Goal: Use online tool/utility: Utilize a website feature to perform a specific function

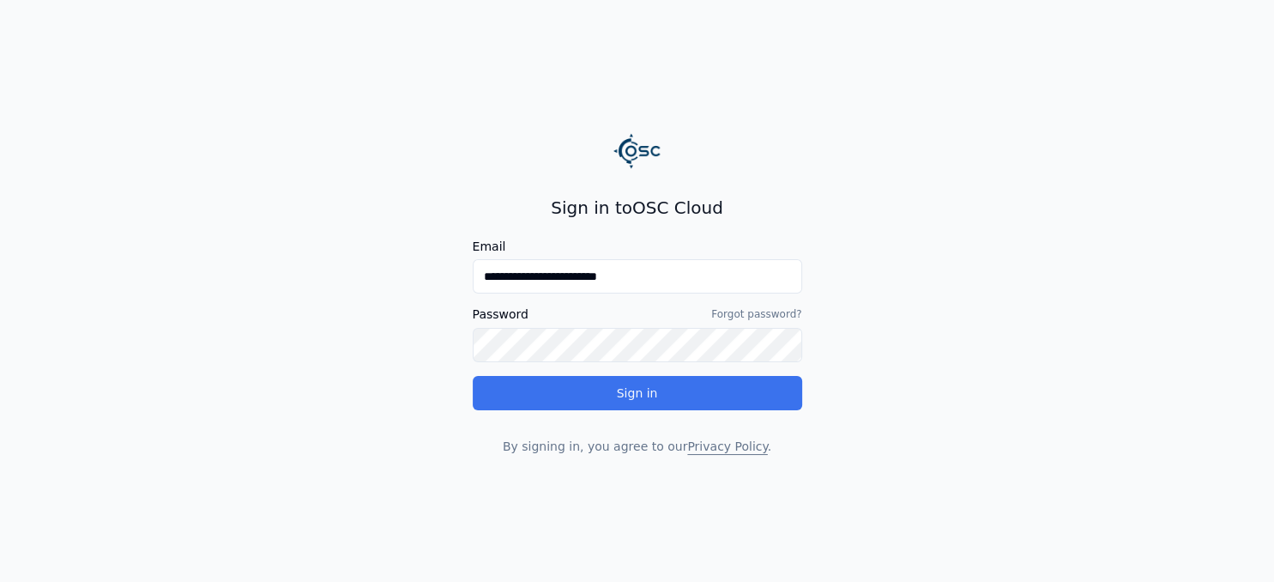
click at [653, 394] on button "Sign in" at bounding box center [637, 393] width 329 height 34
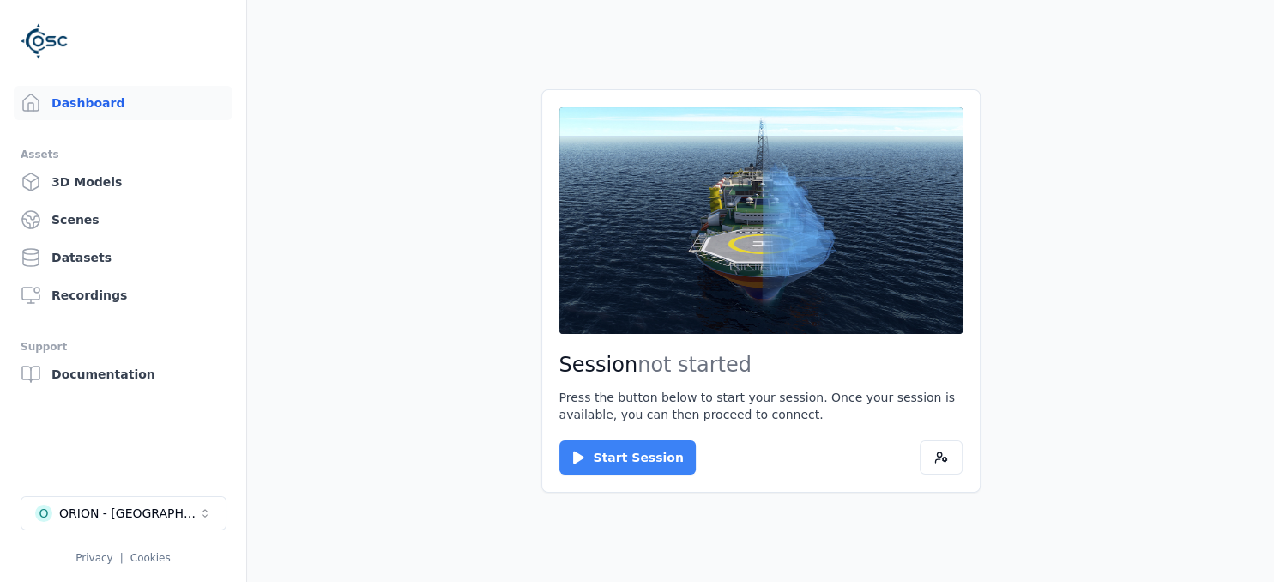
click at [635, 459] on button "Start Session" at bounding box center [627, 457] width 136 height 34
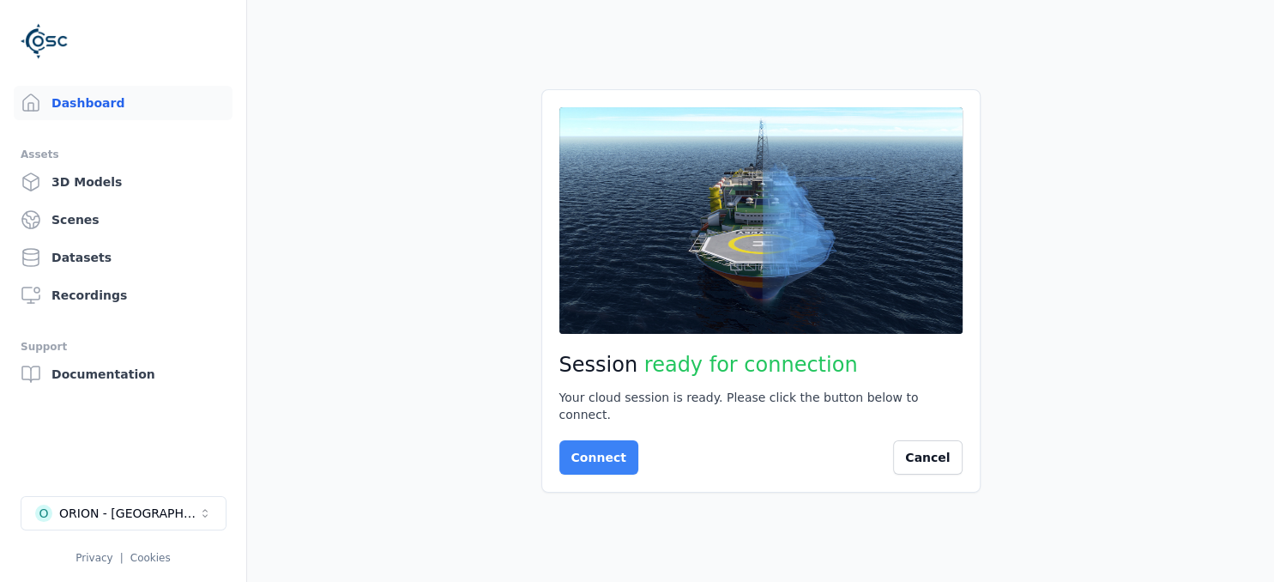
click at [583, 440] on button "Connect" at bounding box center [598, 457] width 79 height 34
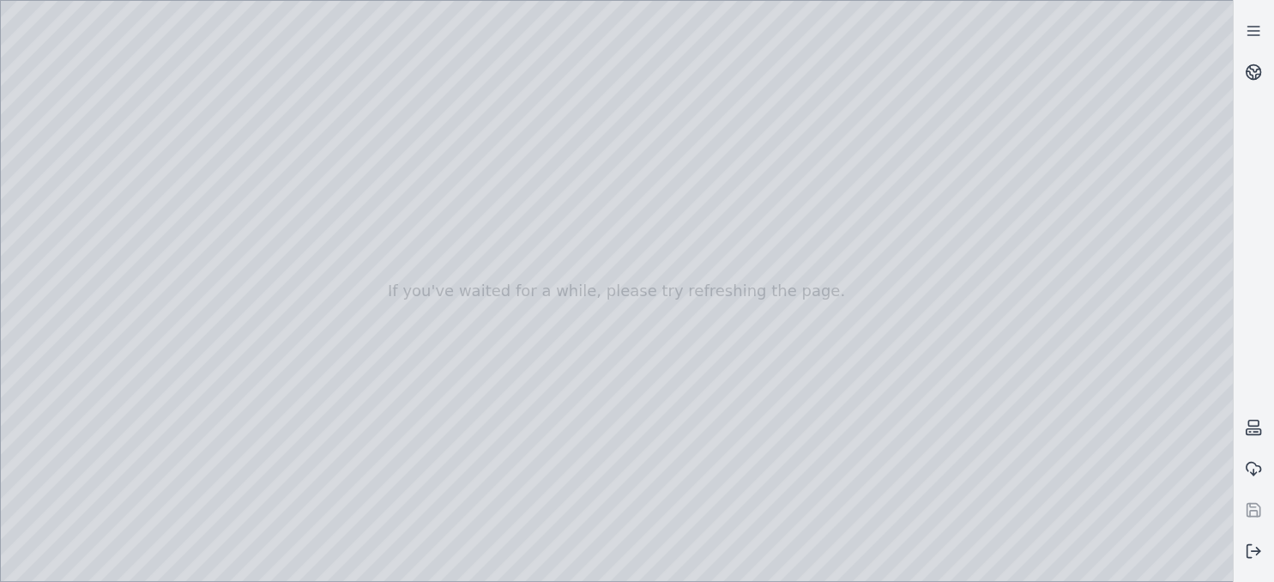
click at [78, 125] on div at bounding box center [617, 291] width 1232 height 580
click at [84, 119] on div at bounding box center [617, 291] width 1232 height 580
drag, startPoint x: 493, startPoint y: 444, endPoint x: 558, endPoint y: 453, distance: 65.8
click at [558, 453] on div at bounding box center [617, 291] width 1232 height 580
drag, startPoint x: 721, startPoint y: 410, endPoint x: 399, endPoint y: 293, distance: 342.2
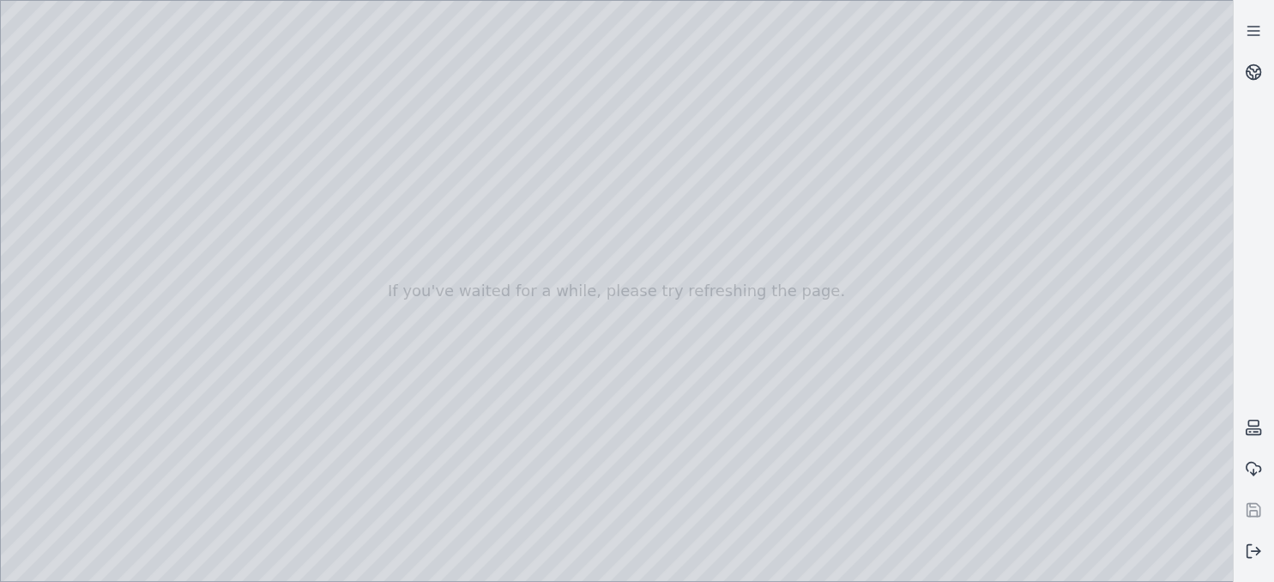
drag, startPoint x: 449, startPoint y: 422, endPoint x: 540, endPoint y: 512, distance: 128.0
drag, startPoint x: 877, startPoint y: 348, endPoint x: 298, endPoint y: 259, distance: 585.8
drag, startPoint x: 693, startPoint y: 306, endPoint x: 232, endPoint y: 300, distance: 460.7
drag, startPoint x: 609, startPoint y: 346, endPoint x: 418, endPoint y: 313, distance: 194.0
click at [87, 172] on div at bounding box center [617, 291] width 1232 height 580
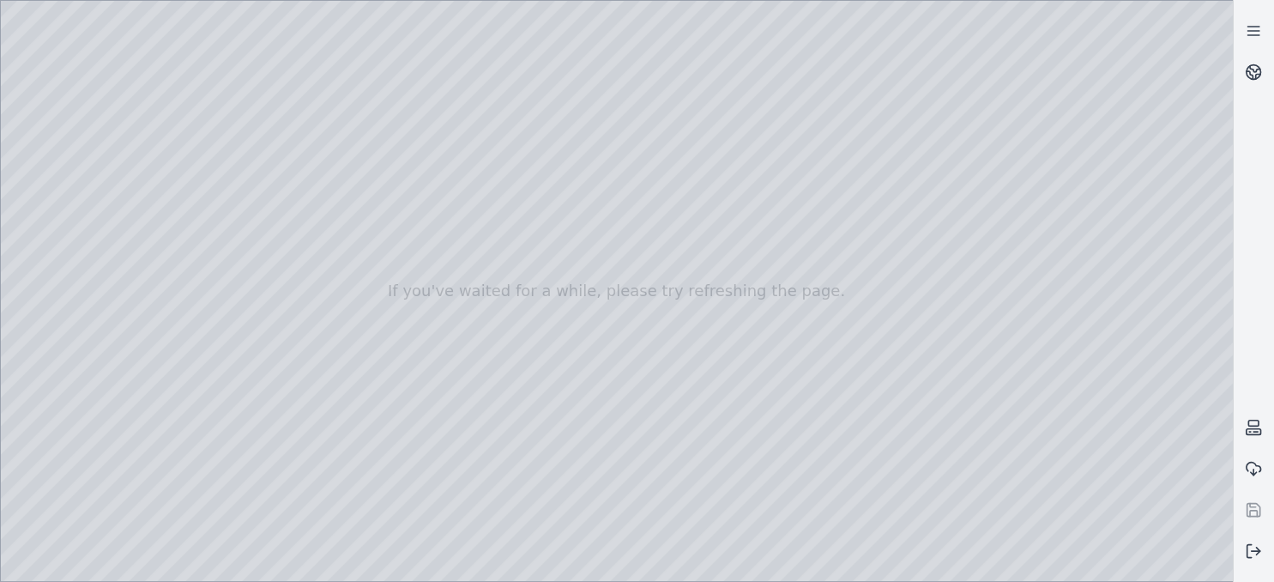
click at [77, 146] on div at bounding box center [617, 291] width 1232 height 580
click at [79, 163] on div at bounding box center [617, 291] width 1232 height 580
click at [69, 124] on div at bounding box center [617, 291] width 1232 height 580
click at [51, 103] on div at bounding box center [617, 291] width 1232 height 580
click at [110, 38] on div at bounding box center [617, 291] width 1232 height 580
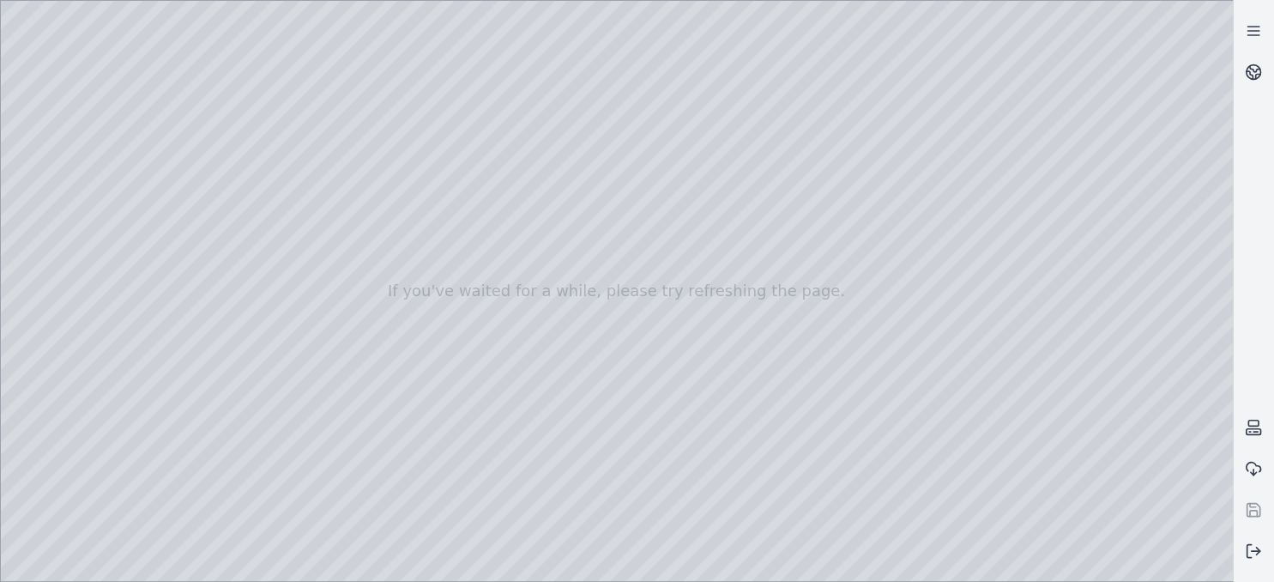
drag, startPoint x: 844, startPoint y: 331, endPoint x: 600, endPoint y: 199, distance: 277.1
click at [623, 178] on div at bounding box center [617, 291] width 1232 height 580
drag, startPoint x: 635, startPoint y: 298, endPoint x: 835, endPoint y: 312, distance: 201.2
drag, startPoint x: 1046, startPoint y: 286, endPoint x: 582, endPoint y: 257, distance: 465.8
click at [1266, 364] on div at bounding box center [1253, 290] width 41 height 561
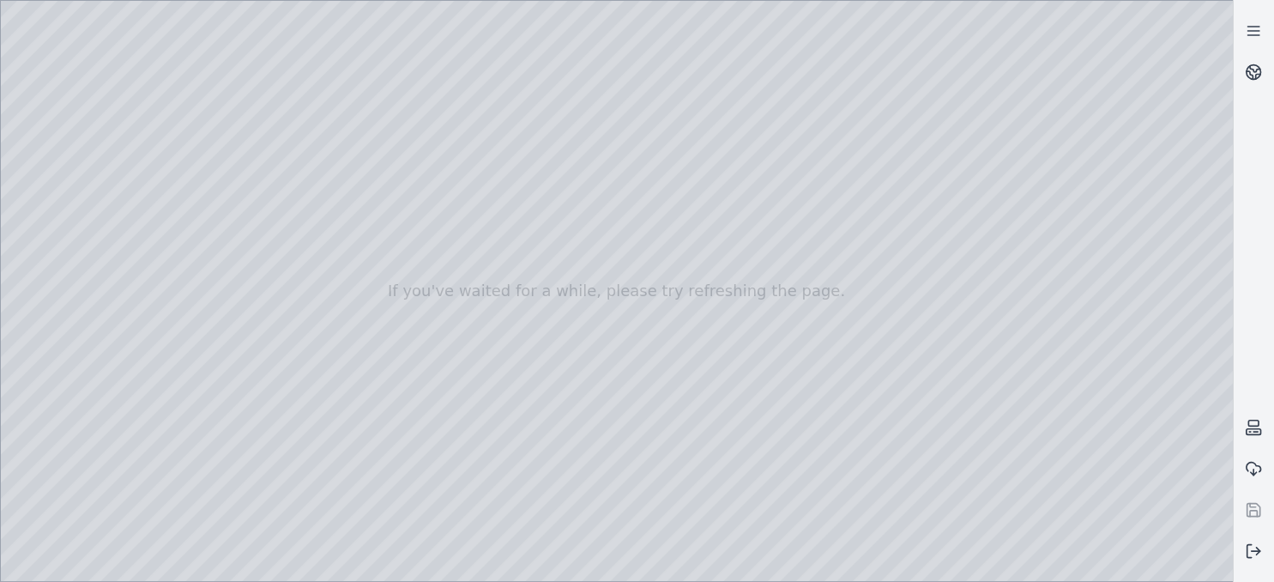
drag, startPoint x: 350, startPoint y: 375, endPoint x: 762, endPoint y: 287, distance: 420.9
click at [791, 288] on div at bounding box center [617, 291] width 1232 height 580
drag, startPoint x: 485, startPoint y: 317, endPoint x: 1105, endPoint y: 326, distance: 619.4
drag, startPoint x: 602, startPoint y: 304, endPoint x: 1177, endPoint y: 288, distance: 574.9
click at [82, 304] on div at bounding box center [617, 291] width 1232 height 580
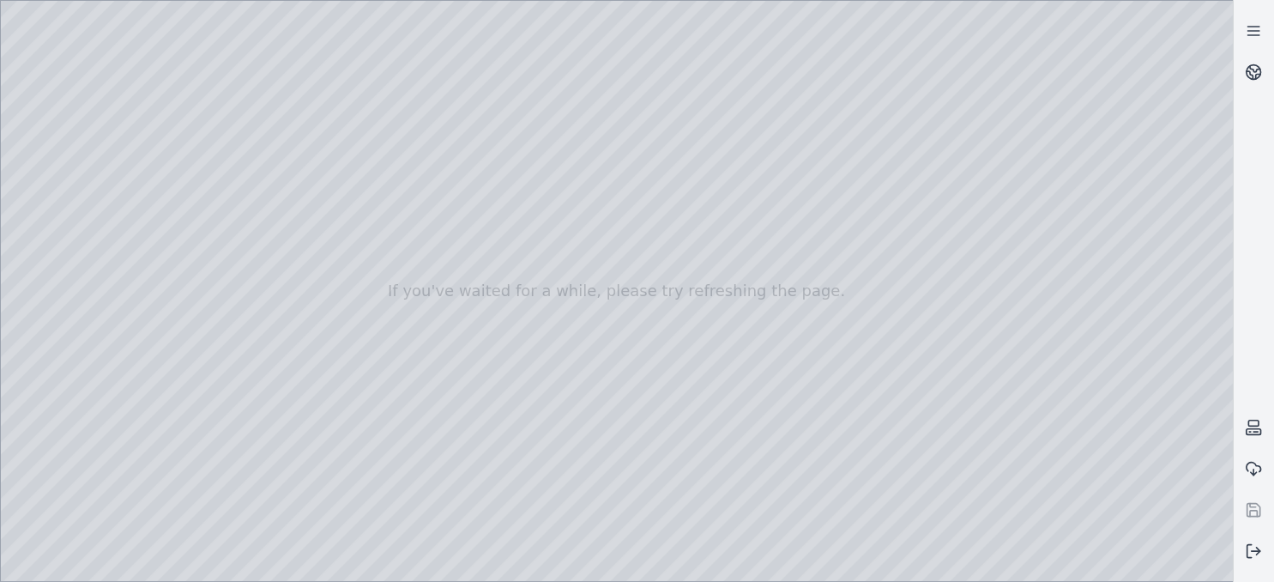
click at [74, 195] on div at bounding box center [617, 291] width 1232 height 580
click at [50, 130] on div at bounding box center [617, 291] width 1232 height 580
click at [74, 146] on div at bounding box center [617, 291] width 1232 height 580
click at [255, 71] on div at bounding box center [617, 291] width 1232 height 580
click at [250, 68] on div at bounding box center [617, 291] width 1232 height 580
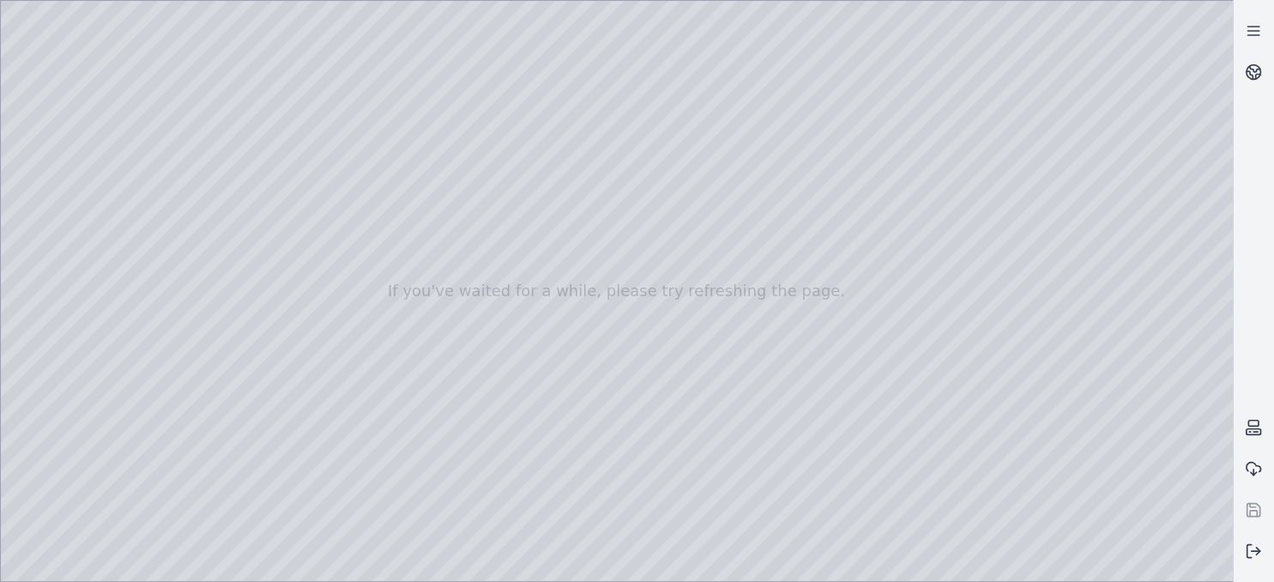
click at [158, 62] on div at bounding box center [617, 291] width 1232 height 580
click at [154, 67] on div at bounding box center [617, 291] width 1232 height 580
click at [72, 172] on div at bounding box center [617, 291] width 1232 height 580
click at [237, 91] on div at bounding box center [617, 291] width 1232 height 580
click at [262, 93] on div at bounding box center [617, 291] width 1232 height 580
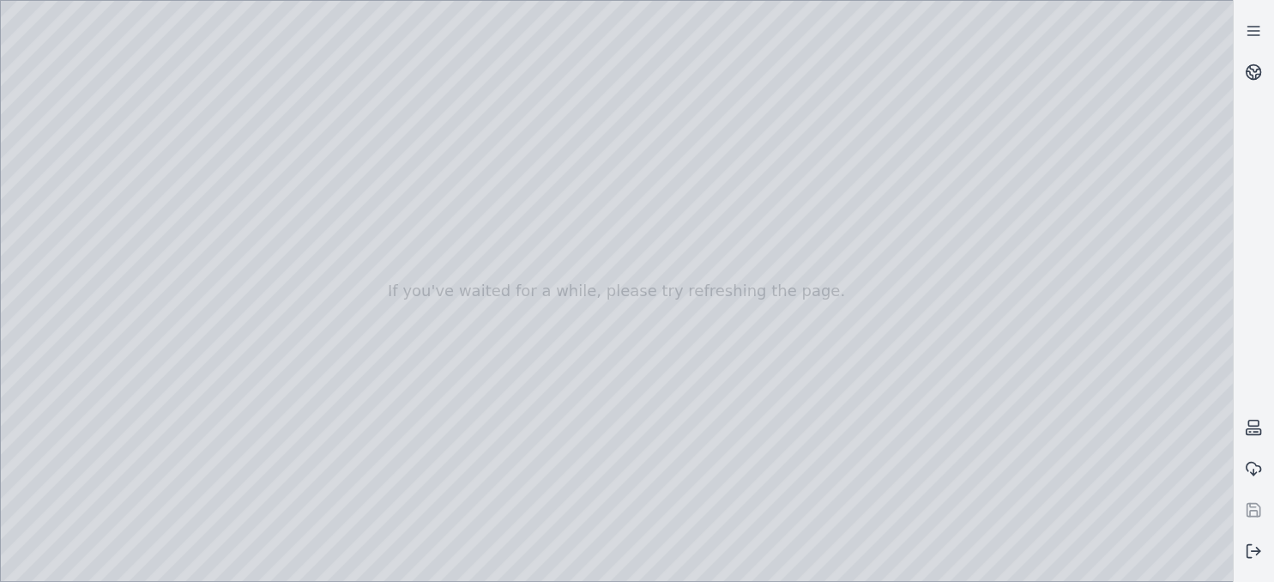
click at [268, 89] on div at bounding box center [617, 291] width 1232 height 580
click at [184, 120] on div at bounding box center [617, 291] width 1232 height 580
click at [180, 121] on div at bounding box center [617, 291] width 1232 height 580
click at [65, 196] on div at bounding box center [617, 291] width 1232 height 580
click at [60, 209] on div at bounding box center [617, 291] width 1232 height 580
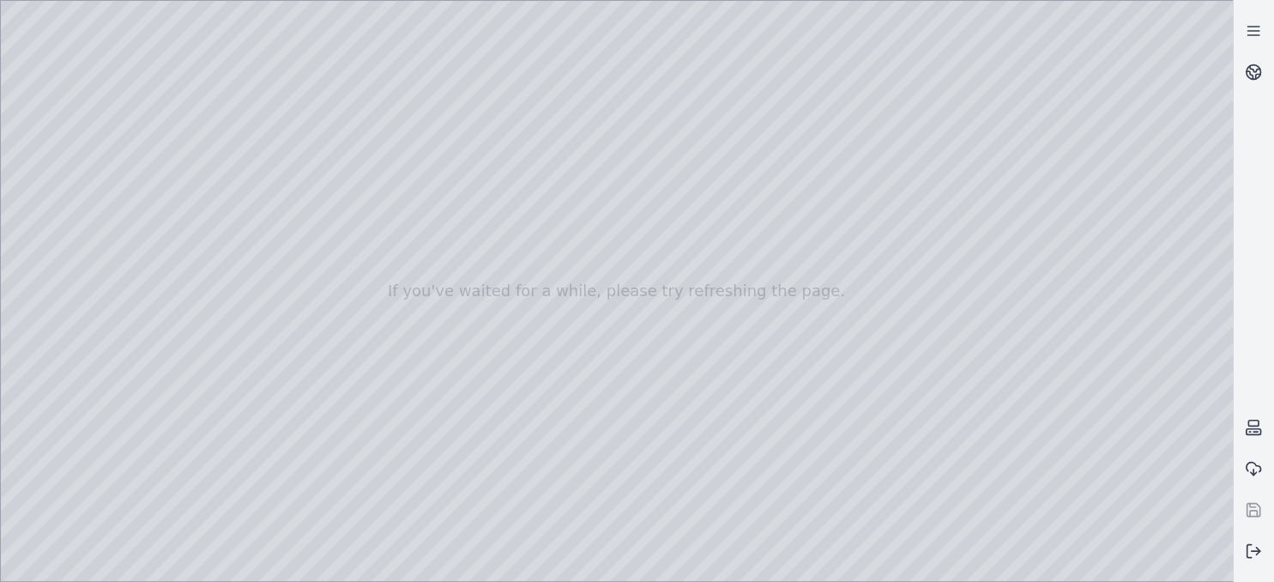
click at [172, 178] on div at bounding box center [617, 291] width 1232 height 580
click at [261, 177] on div at bounding box center [617, 291] width 1232 height 580
click at [262, 215] on div at bounding box center [617, 291] width 1232 height 580
click at [70, 236] on div at bounding box center [617, 291] width 1232 height 580
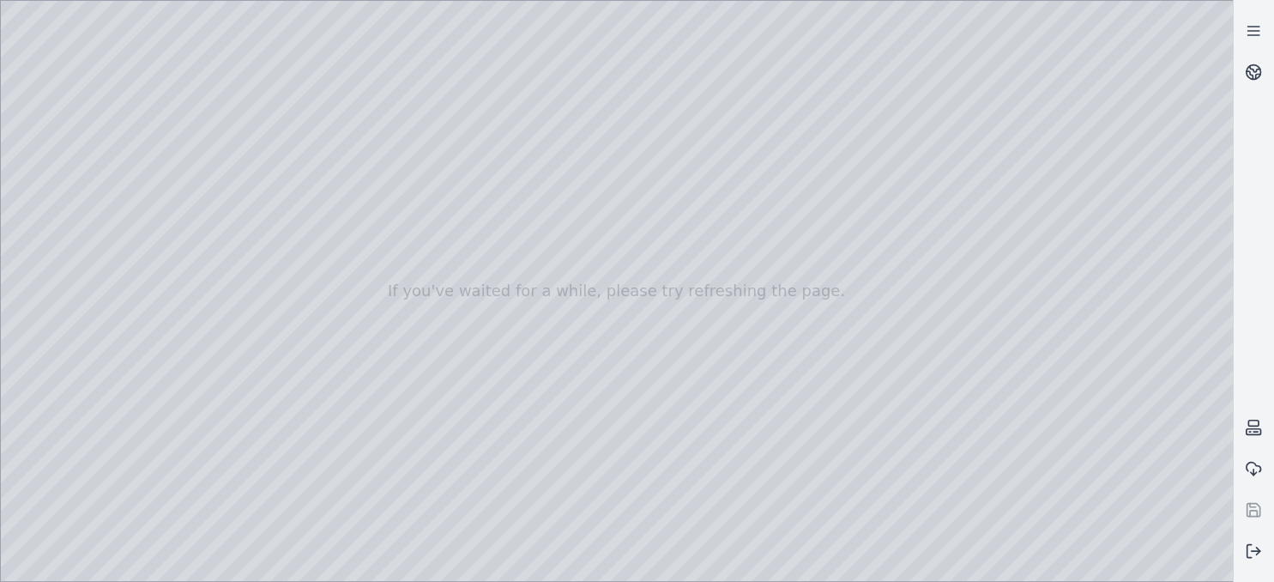
click at [84, 343] on div at bounding box center [617, 291] width 1232 height 580
click at [54, 196] on div at bounding box center [617, 291] width 1232 height 580
drag, startPoint x: 132, startPoint y: 278, endPoint x: 142, endPoint y: 277, distance: 10.3
click at [142, 277] on div at bounding box center [617, 291] width 1232 height 580
drag, startPoint x: 134, startPoint y: 272, endPoint x: 154, endPoint y: 273, distance: 20.6
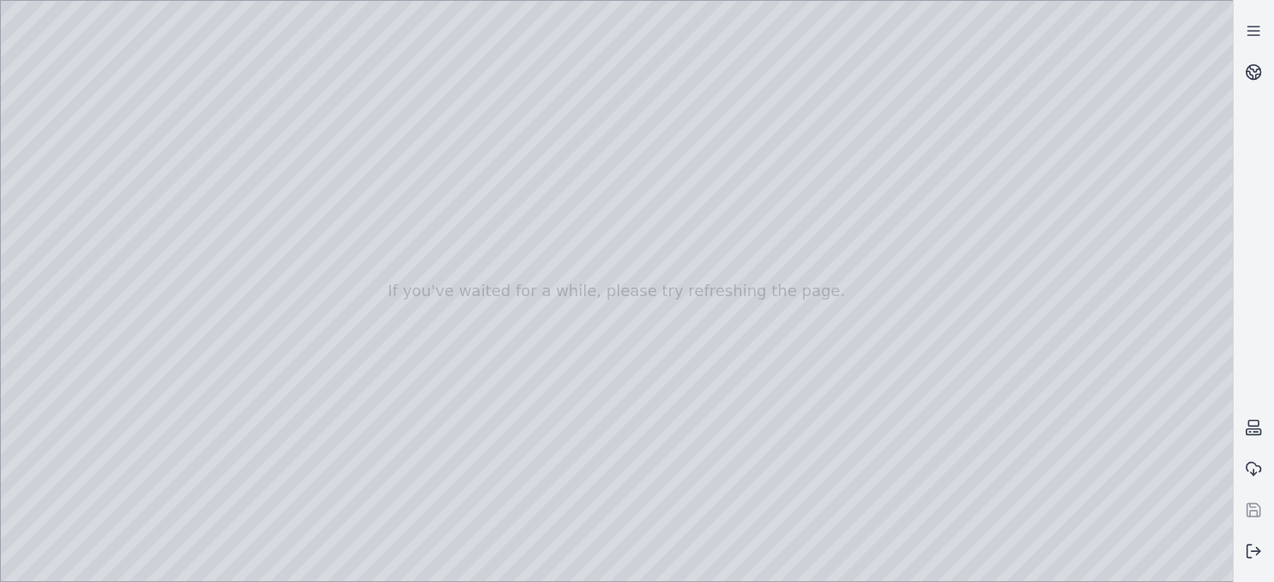
click at [154, 273] on div at bounding box center [617, 291] width 1232 height 580
click at [166, 166] on div at bounding box center [617, 291] width 1232 height 580
click at [154, 194] on div at bounding box center [617, 291] width 1232 height 580
click at [165, 228] on div at bounding box center [617, 291] width 1232 height 580
click at [153, 249] on div at bounding box center [617, 291] width 1232 height 580
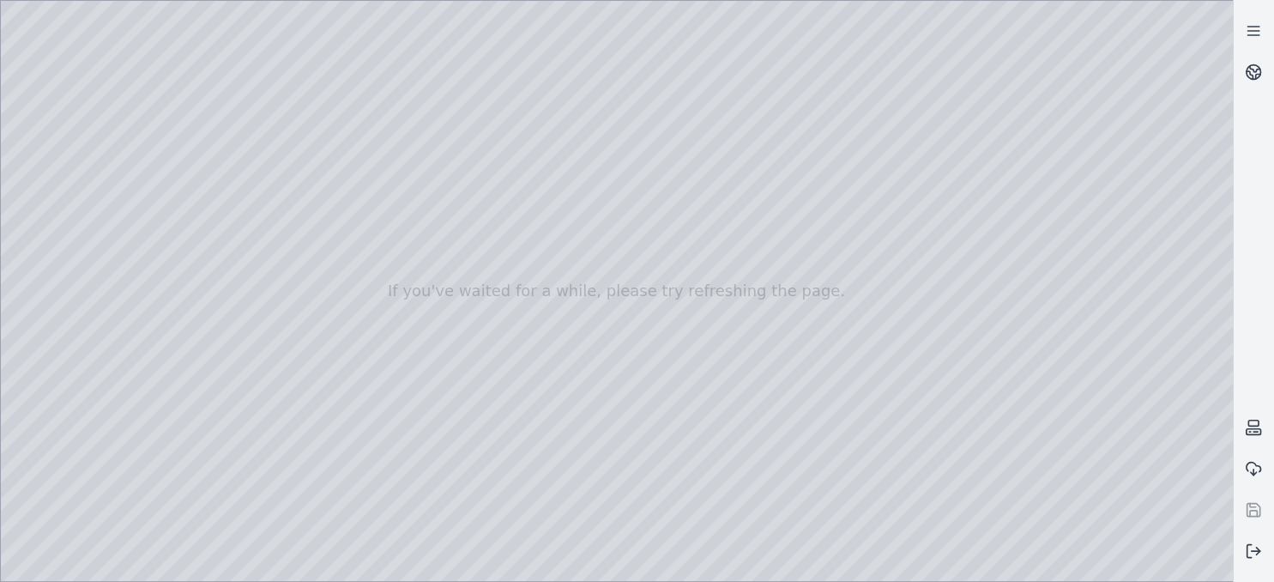
click at [252, 232] on div at bounding box center [617, 291] width 1232 height 580
click at [244, 226] on div at bounding box center [617, 291] width 1232 height 580
click at [257, 226] on div at bounding box center [617, 291] width 1232 height 580
click at [255, 532] on div at bounding box center [617, 291] width 1232 height 580
click at [202, 469] on div at bounding box center [617, 291] width 1232 height 580
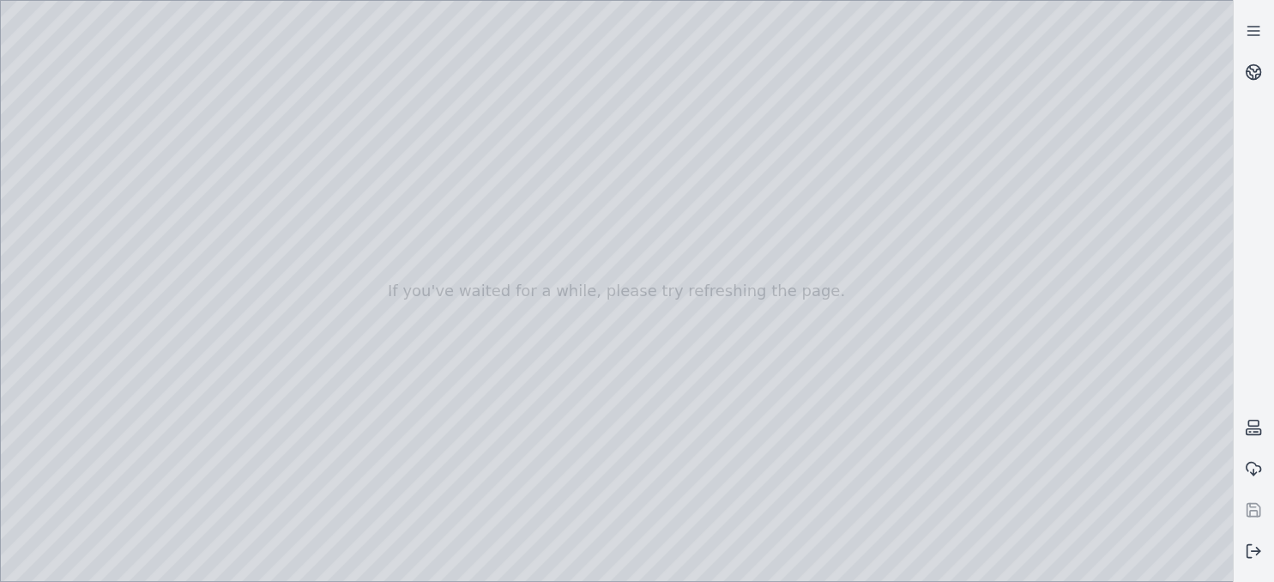
click at [142, 412] on div at bounding box center [617, 291] width 1232 height 580
click at [156, 384] on div at bounding box center [617, 291] width 1232 height 580
click at [165, 318] on div at bounding box center [617, 291] width 1232 height 580
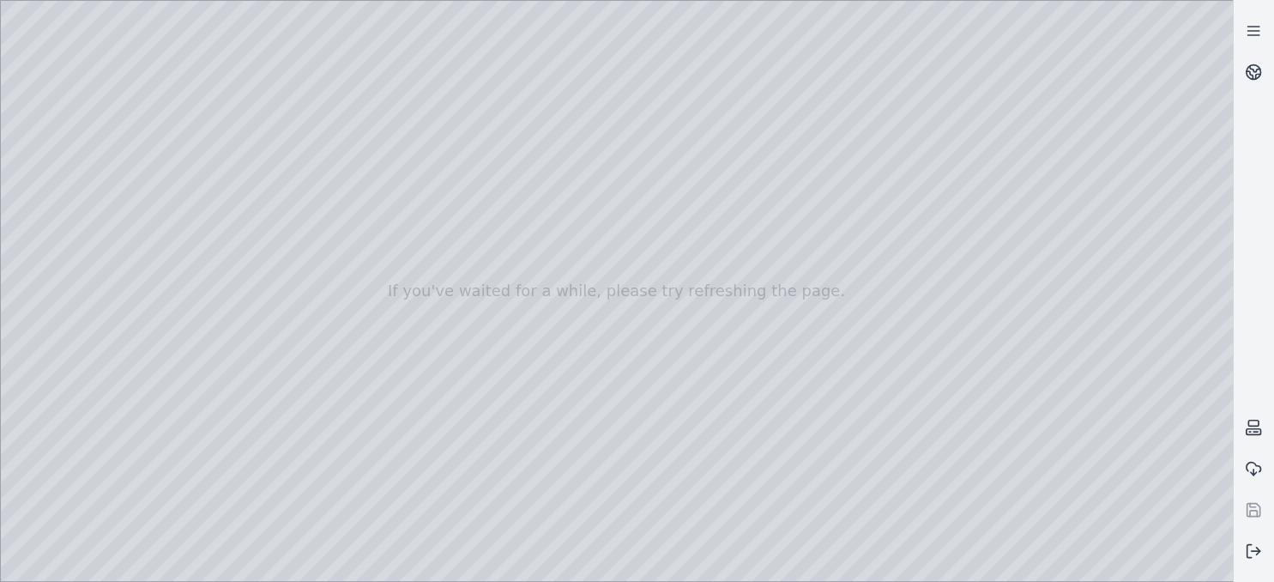
click at [166, 318] on div at bounding box center [617, 291] width 1232 height 580
click at [192, 79] on div at bounding box center [617, 291] width 1232 height 580
click at [183, 81] on div at bounding box center [617, 291] width 1232 height 580
click at [256, 85] on div at bounding box center [617, 291] width 1232 height 580
click at [177, 103] on div at bounding box center [617, 291] width 1232 height 580
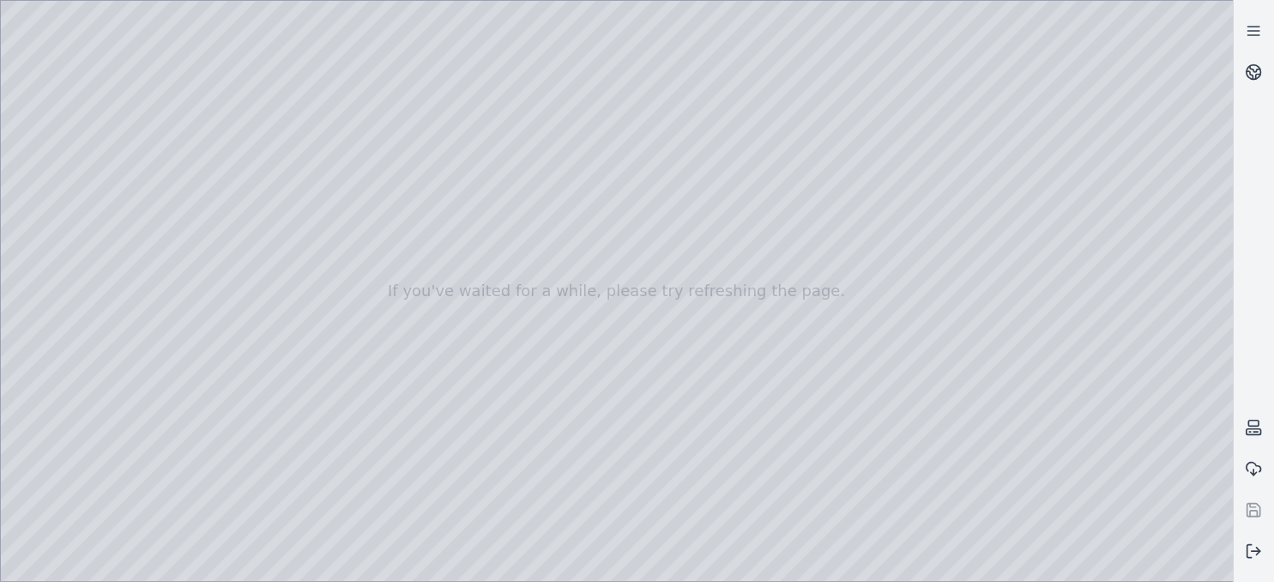
click at [164, 124] on div at bounding box center [617, 291] width 1232 height 580
click at [259, 257] on div at bounding box center [617, 291] width 1232 height 580
click at [250, 250] on div at bounding box center [617, 291] width 1232 height 580
click at [156, 254] on div at bounding box center [617, 291] width 1232 height 580
click at [163, 254] on div at bounding box center [617, 291] width 1232 height 580
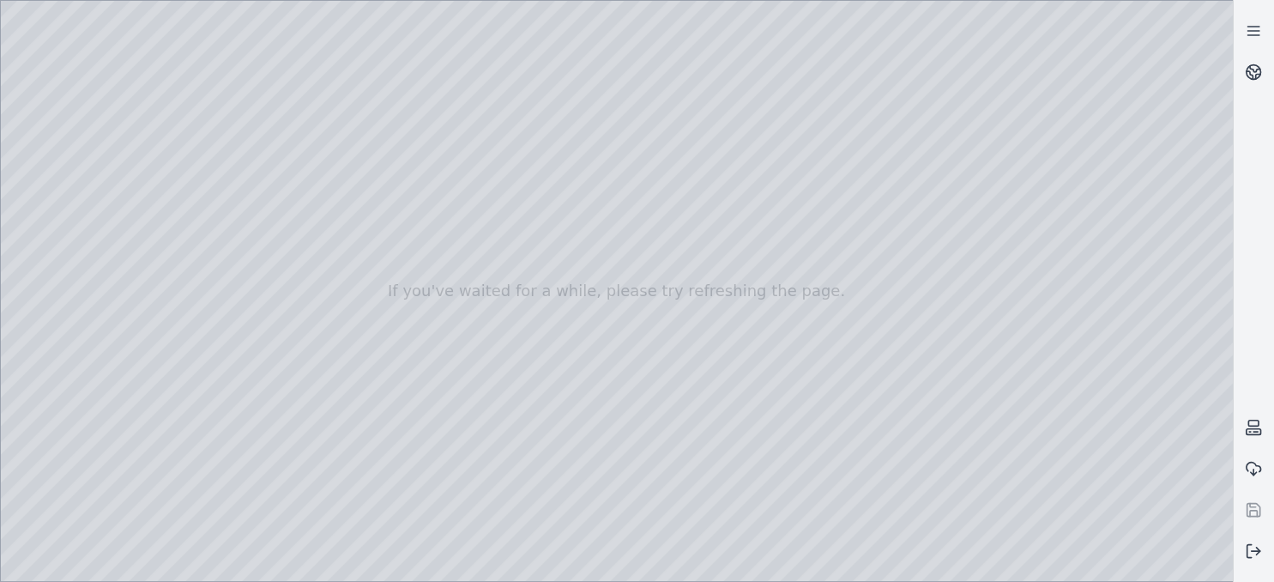
click at [166, 254] on div at bounding box center [617, 291] width 1232 height 580
click at [135, 286] on div at bounding box center [617, 291] width 1232 height 580
drag, startPoint x: 244, startPoint y: 250, endPoint x: 278, endPoint y: 256, distance: 34.0
click at [278, 256] on div at bounding box center [617, 291] width 1232 height 580
click at [249, 338] on div at bounding box center [617, 291] width 1232 height 580
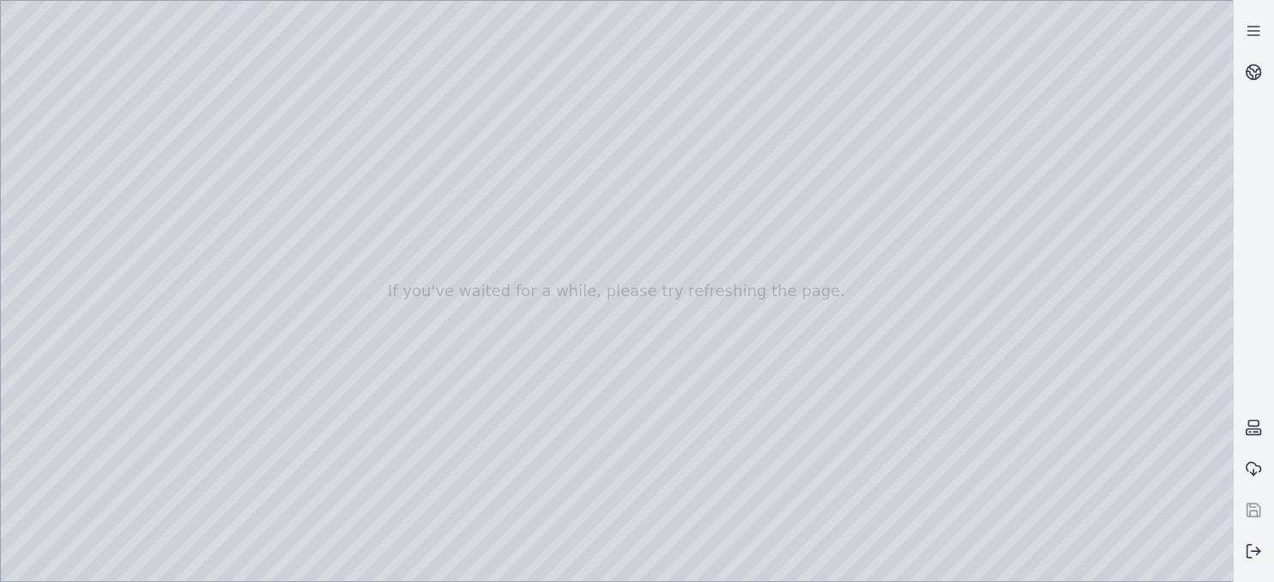
click at [151, 429] on div at bounding box center [617, 291] width 1232 height 580
click at [248, 525] on div at bounding box center [617, 291] width 1232 height 580
click at [200, 526] on div at bounding box center [617, 291] width 1232 height 580
click at [247, 530] on div at bounding box center [617, 291] width 1232 height 580
click at [59, 220] on div at bounding box center [617, 291] width 1232 height 580
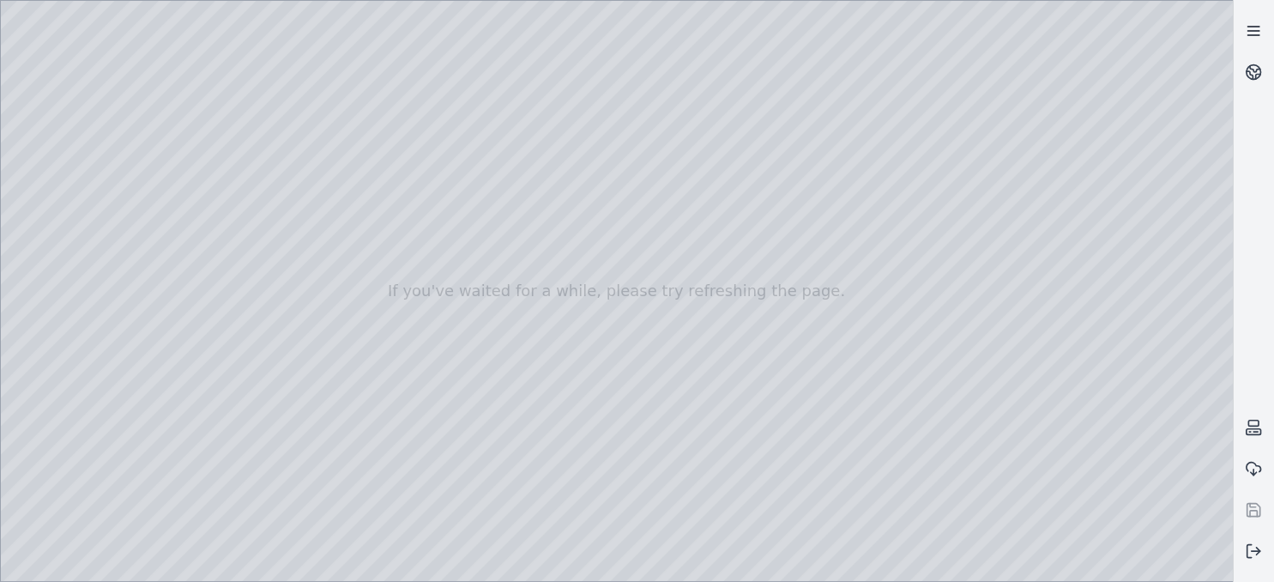
click at [1251, 36] on icon at bounding box center [1253, 30] width 17 height 17
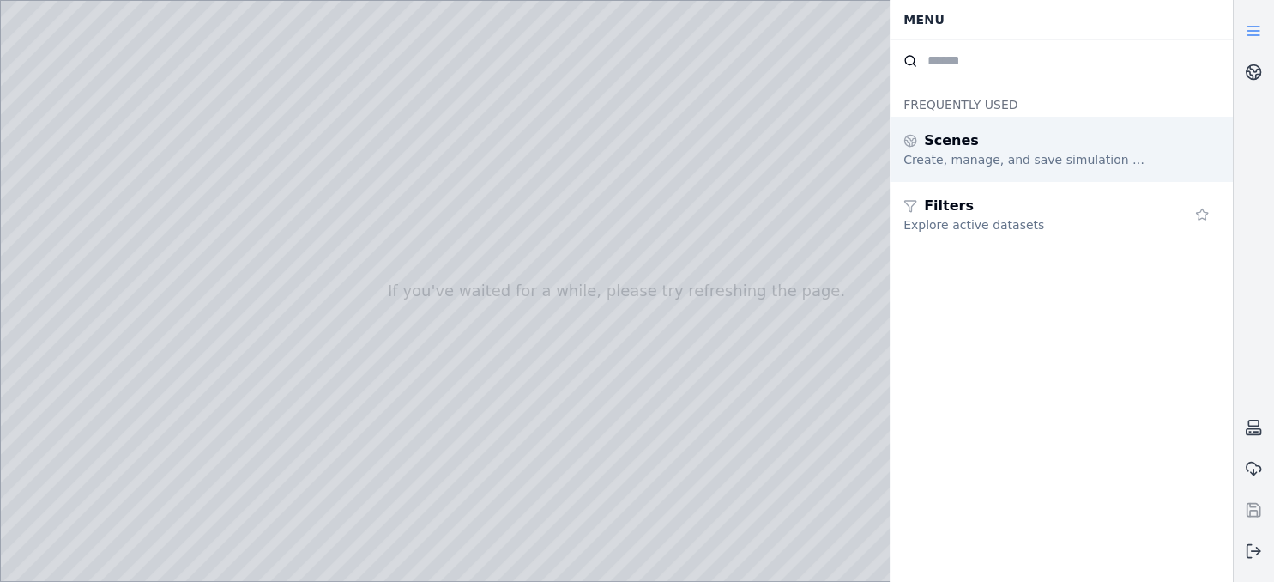
click at [949, 163] on div "Create, manage, and save simulation scenes" at bounding box center [1026, 159] width 247 height 17
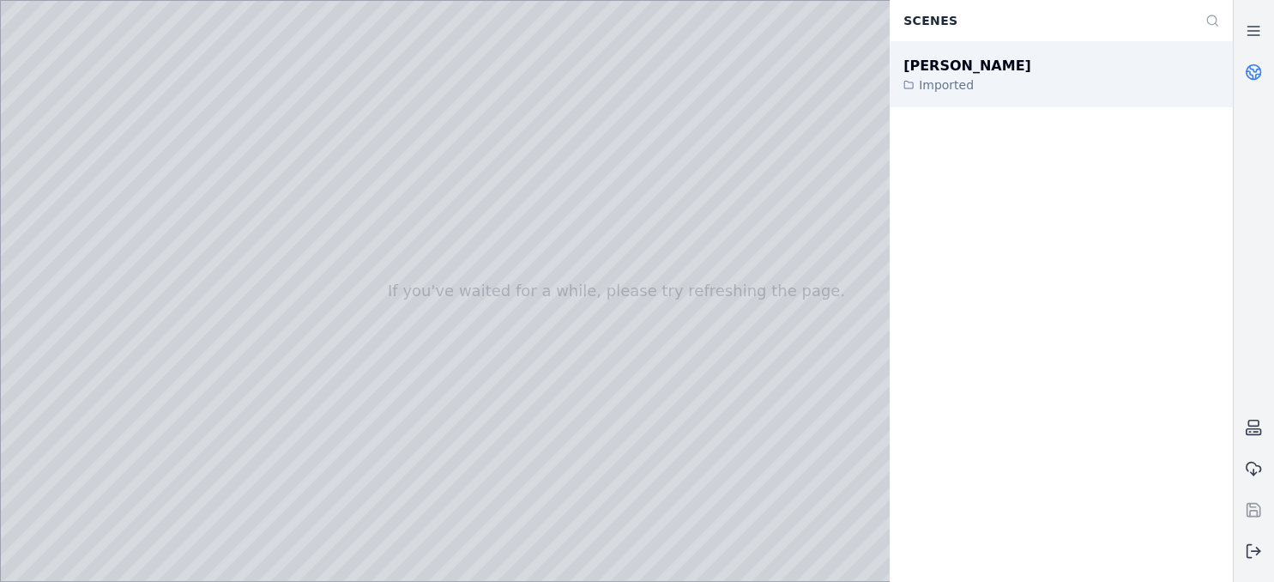
click at [946, 86] on div "Imported" at bounding box center [967, 84] width 128 height 17
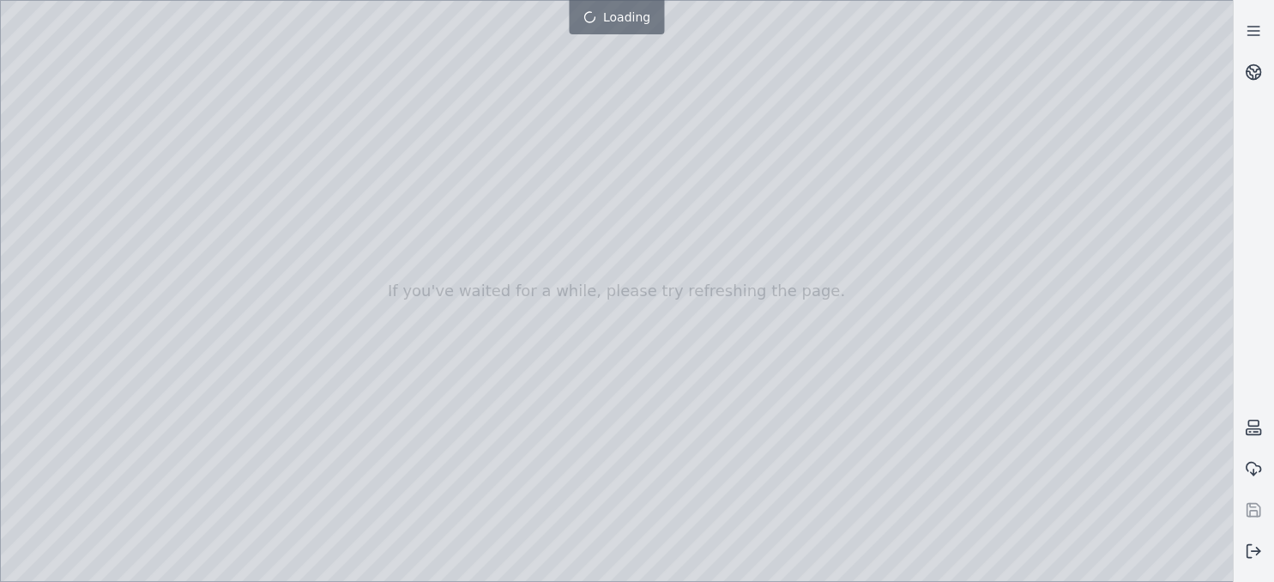
click at [81, 167] on div at bounding box center [617, 291] width 1232 height 580
click at [7, 108] on div at bounding box center [617, 291] width 1232 height 580
drag, startPoint x: 443, startPoint y: 244, endPoint x: 689, endPoint y: 280, distance: 248.8
click at [689, 280] on div at bounding box center [617, 291] width 1232 height 580
drag, startPoint x: 522, startPoint y: 250, endPoint x: 330, endPoint y: 161, distance: 210.7
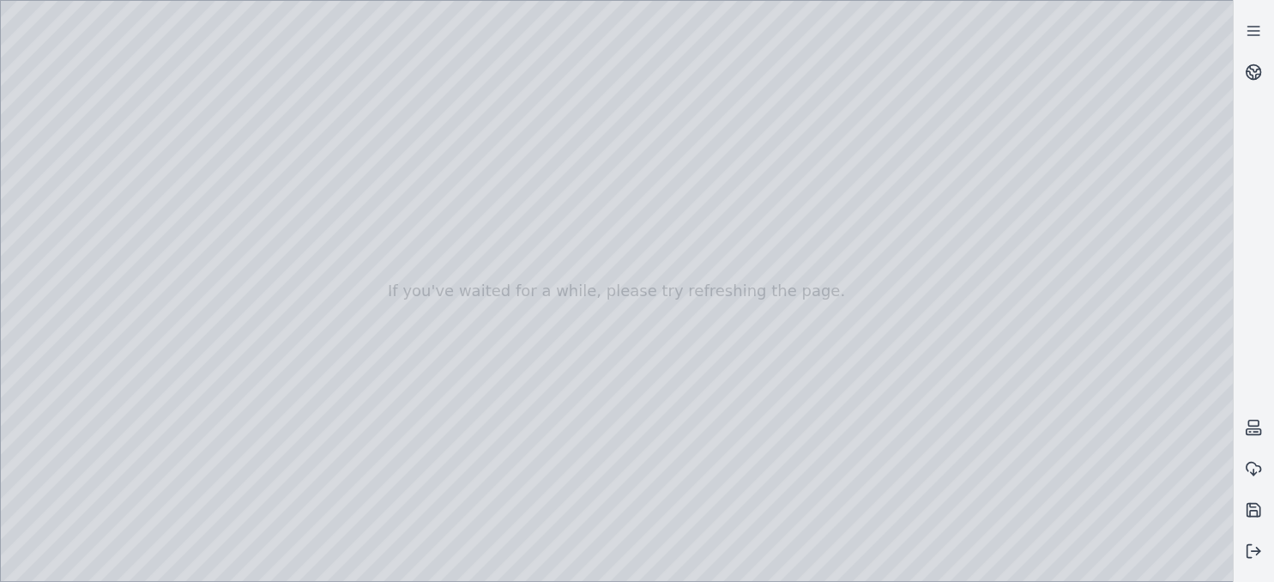
drag, startPoint x: 688, startPoint y: 275, endPoint x: 671, endPoint y: 419, distance: 144.3
drag, startPoint x: 552, startPoint y: 224, endPoint x: 528, endPoint y: 167, distance: 61.5
click at [46, 38] on div at bounding box center [617, 291] width 1232 height 580
drag, startPoint x: 534, startPoint y: 190, endPoint x: 534, endPoint y: 306, distance: 115.8
click at [534, 306] on div at bounding box center [617, 291] width 1232 height 580
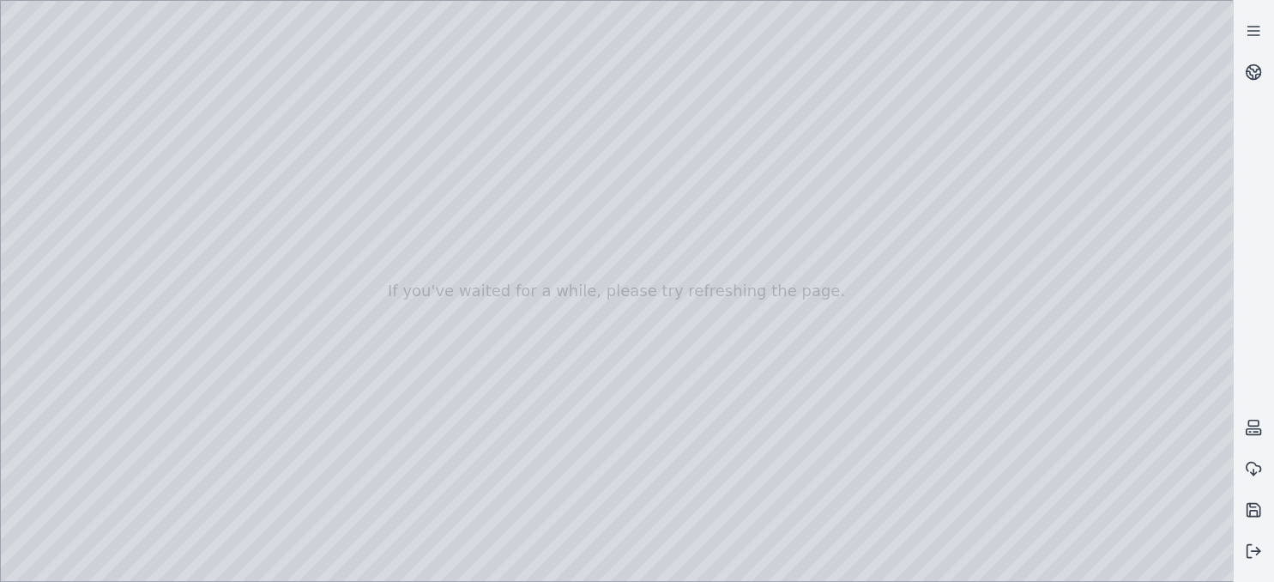
click at [832, 312] on div at bounding box center [617, 291] width 1232 height 580
drag, startPoint x: 659, startPoint y: 261, endPoint x: 772, endPoint y: 408, distance: 186.0
drag, startPoint x: 580, startPoint y: 192, endPoint x: 522, endPoint y: 244, distance: 77.8
click at [522, 244] on div at bounding box center [617, 291] width 1232 height 580
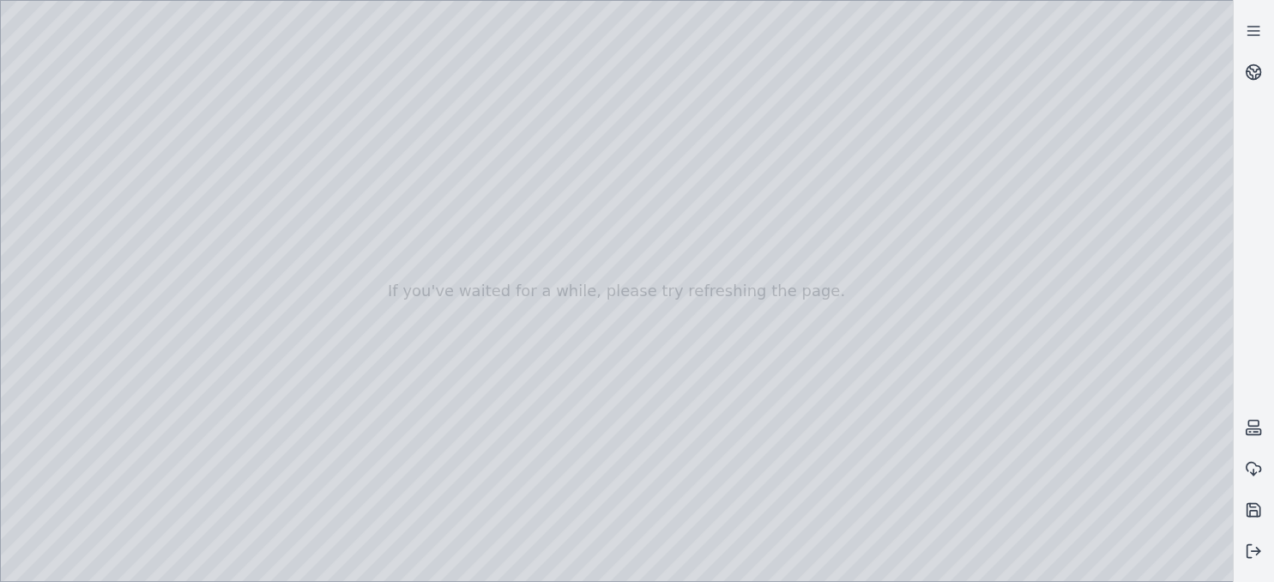
drag, startPoint x: 527, startPoint y: 256, endPoint x: 468, endPoint y: 156, distance: 116.1
drag, startPoint x: 475, startPoint y: 158, endPoint x: 705, endPoint y: 396, distance: 331.2
drag, startPoint x: 693, startPoint y: 389, endPoint x: 980, endPoint y: 409, distance: 287.2
drag, startPoint x: 703, startPoint y: 484, endPoint x: 1103, endPoint y: 151, distance: 520.1
drag, startPoint x: 995, startPoint y: 313, endPoint x: 954, endPoint y: 460, distance: 152.3
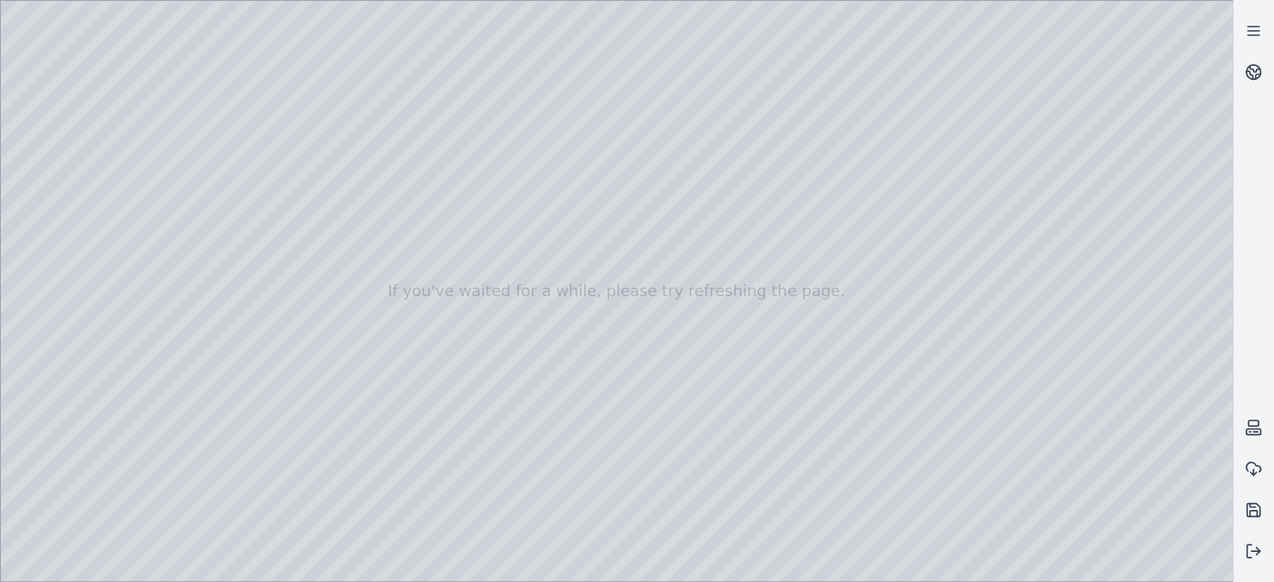
drag, startPoint x: 855, startPoint y: 377, endPoint x: 928, endPoint y: 311, distance: 99.0
drag, startPoint x: 614, startPoint y: 386, endPoint x: 799, endPoint y: 317, distance: 197.6
drag, startPoint x: 679, startPoint y: 365, endPoint x: 760, endPoint y: 352, distance: 81.6
drag, startPoint x: 355, startPoint y: 380, endPoint x: 449, endPoint y: 338, distance: 103.3
click at [449, 338] on div at bounding box center [617, 291] width 1232 height 580
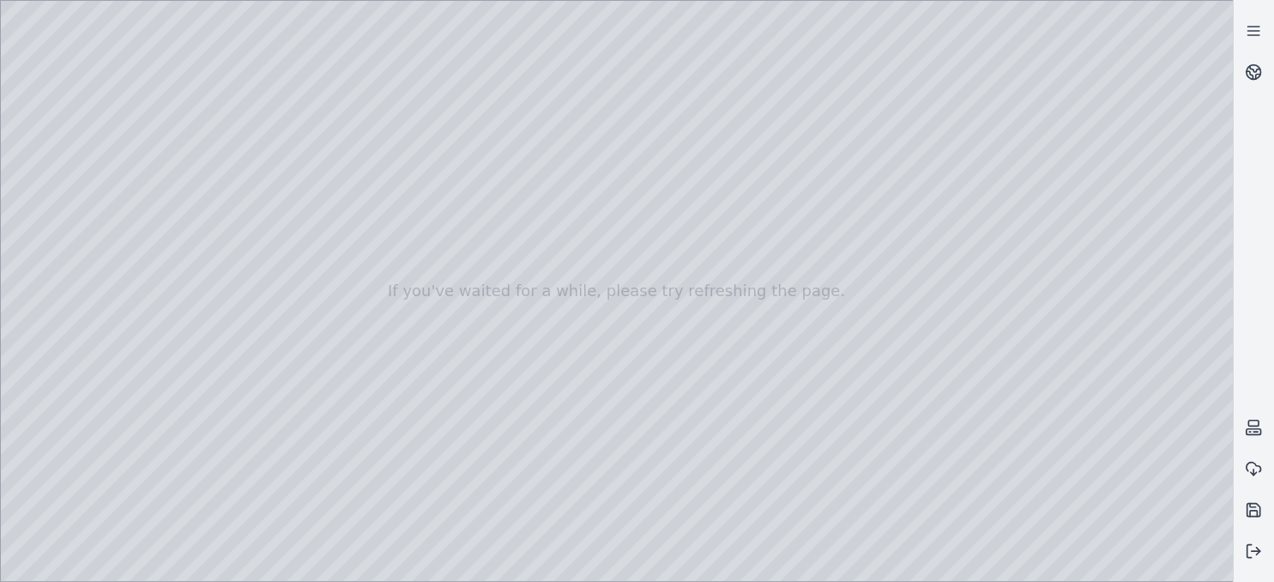
drag, startPoint x: 419, startPoint y: 357, endPoint x: 369, endPoint y: 335, distance: 54.2
drag, startPoint x: 392, startPoint y: 335, endPoint x: 475, endPoint y: 313, distance: 86.1
click at [1219, 568] on div at bounding box center [617, 291] width 1232 height 580
click at [1252, 507] on icon at bounding box center [1253, 509] width 17 height 17
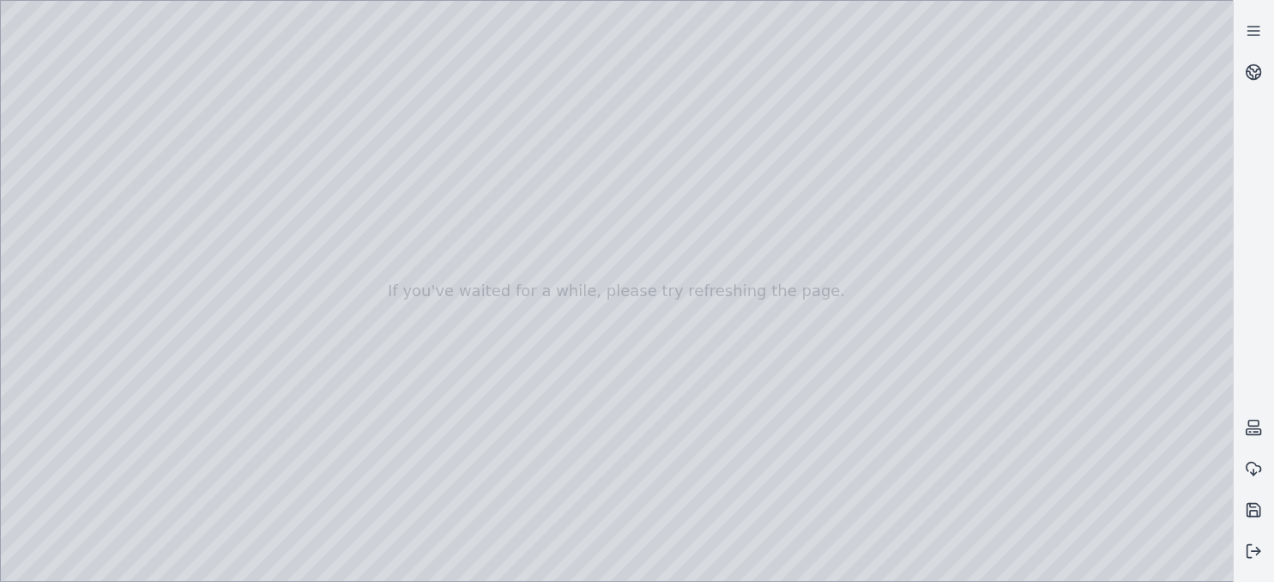
click at [882, 314] on div at bounding box center [617, 291] width 1232 height 580
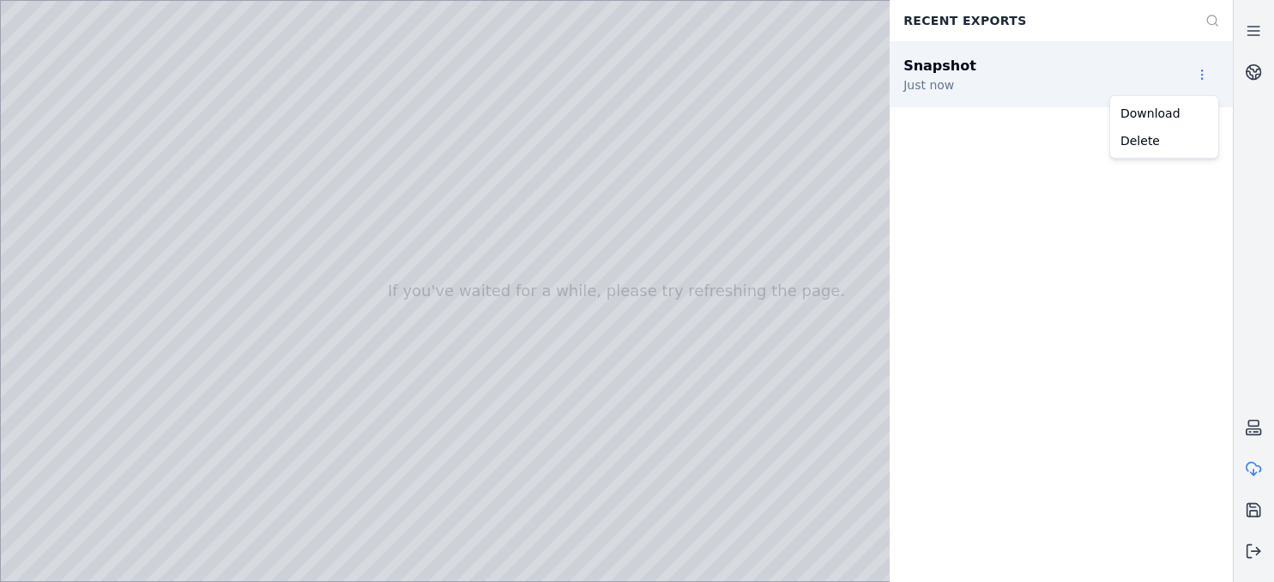
click at [1209, 74] on html "If you've waited for a while, please try refreshing the page. Recent Exports Sn…" at bounding box center [637, 291] width 1274 height 582
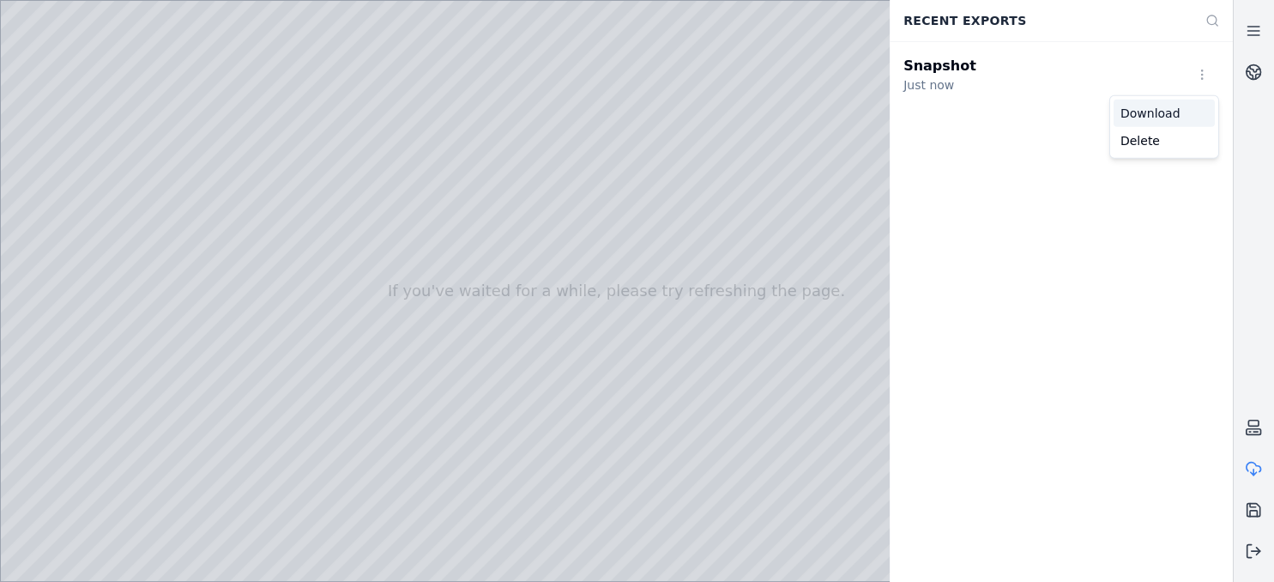
click at [1172, 107] on div "Download" at bounding box center [1163, 112] width 101 height 27
drag, startPoint x: 508, startPoint y: 379, endPoint x: 529, endPoint y: 385, distance: 22.3
click at [529, 385] on div at bounding box center [617, 291] width 1232 height 580
drag, startPoint x: 529, startPoint y: 385, endPoint x: 684, endPoint y: 371, distance: 155.1
click at [1252, 469] on icon at bounding box center [1253, 468] width 17 height 17
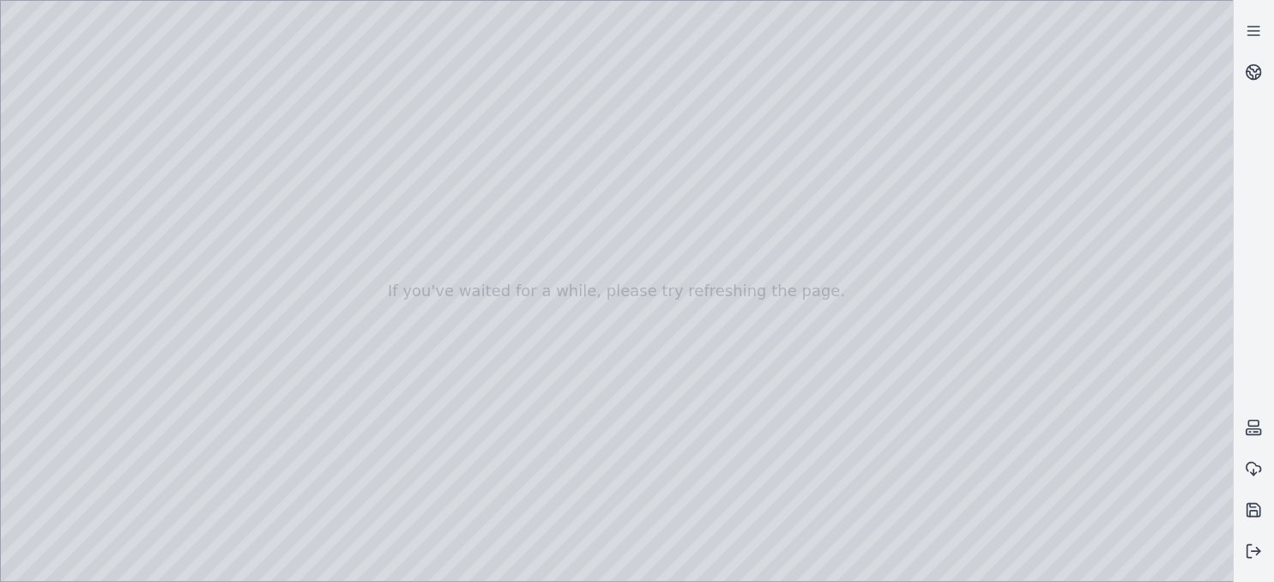
drag, startPoint x: 630, startPoint y: 410, endPoint x: 407, endPoint y: 434, distance: 224.3
drag, startPoint x: 952, startPoint y: 401, endPoint x: 727, endPoint y: 332, distance: 235.8
drag, startPoint x: 710, startPoint y: 234, endPoint x: 747, endPoint y: 160, distance: 82.5
drag, startPoint x: 665, startPoint y: 439, endPoint x: 683, endPoint y: 419, distance: 27.4
click at [616, 202] on div at bounding box center [617, 291] width 1232 height 580
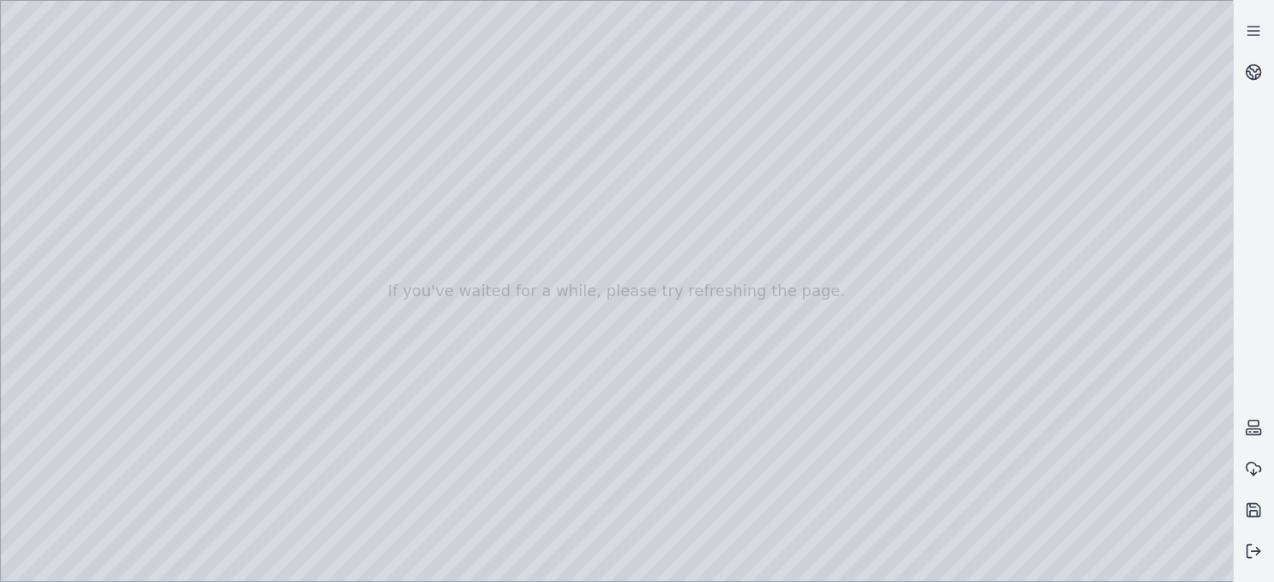
click at [696, 308] on div at bounding box center [617, 291] width 1232 height 580
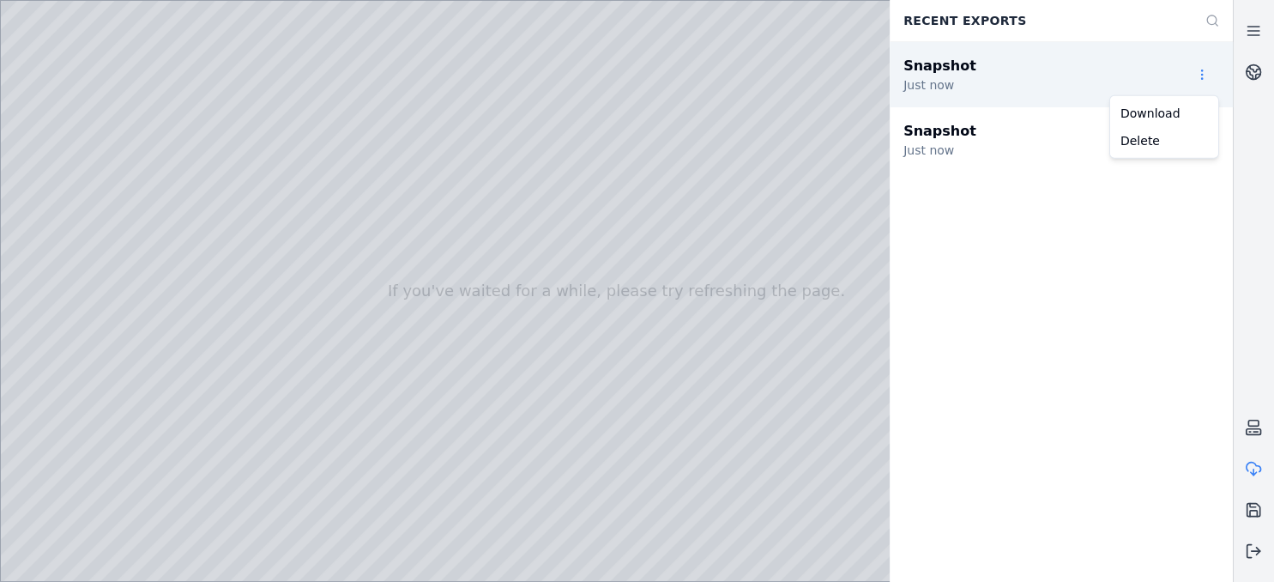
click at [1201, 85] on html "If you've waited for a while, please try refreshing the page. Recent Exports Sn…" at bounding box center [637, 291] width 1274 height 582
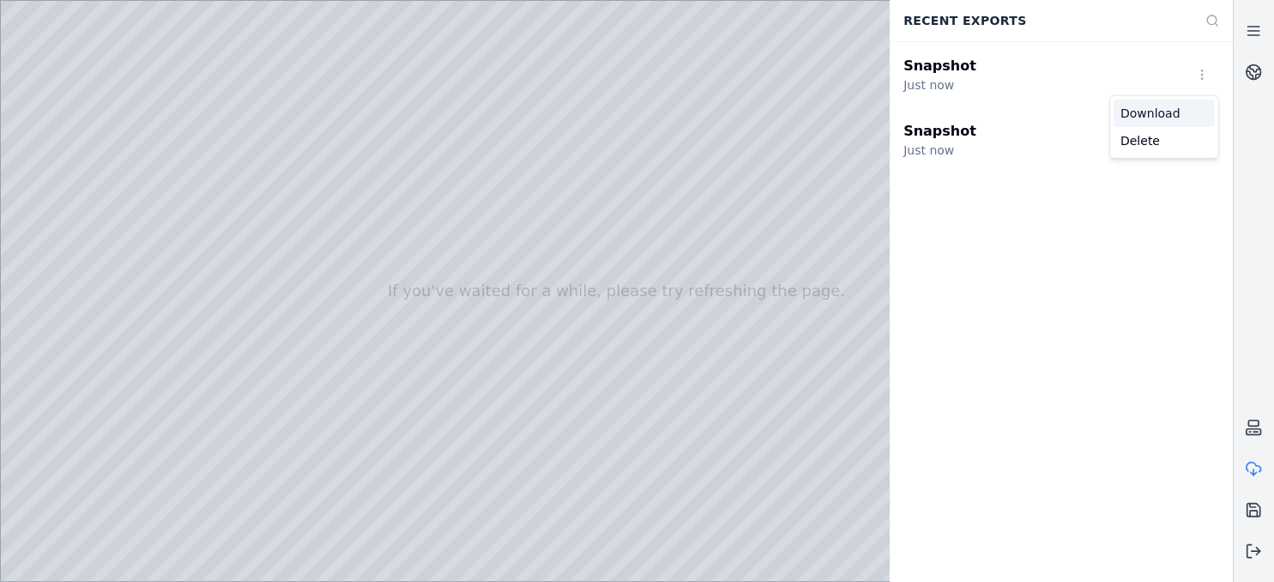
click at [1189, 118] on div "Download" at bounding box center [1163, 112] width 101 height 27
click at [1250, 465] on icon at bounding box center [1253, 468] width 17 height 17
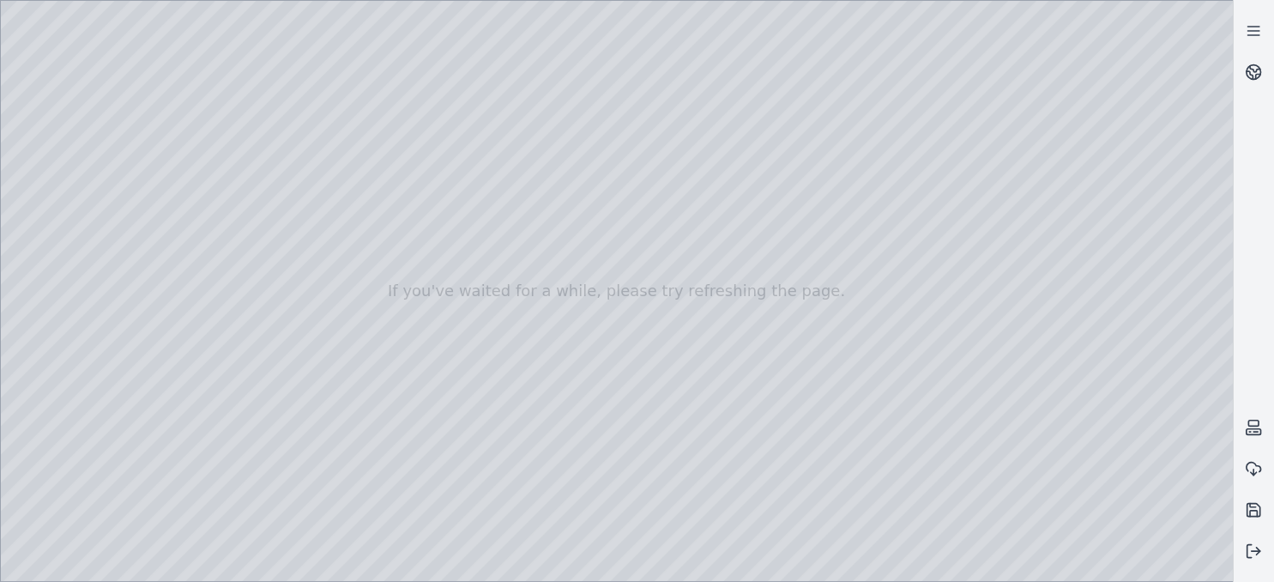
drag, startPoint x: 760, startPoint y: 377, endPoint x: 789, endPoint y: 442, distance: 71.4
click at [789, 442] on div at bounding box center [617, 291] width 1232 height 580
drag, startPoint x: 771, startPoint y: 368, endPoint x: 748, endPoint y: 377, distance: 24.7
click at [817, 198] on div at bounding box center [617, 291] width 1232 height 580
drag, startPoint x: 757, startPoint y: 214, endPoint x: 743, endPoint y: 181, distance: 36.2
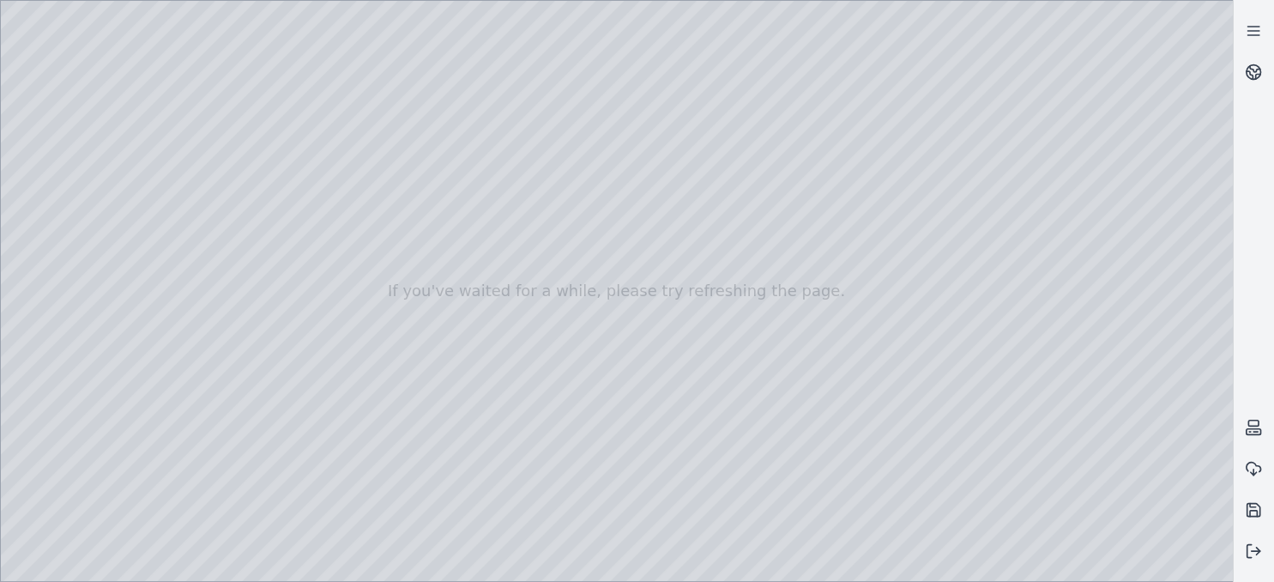
drag, startPoint x: 591, startPoint y: 324, endPoint x: 611, endPoint y: 321, distance: 20.0
click at [611, 321] on div at bounding box center [617, 291] width 1232 height 580
drag, startPoint x: 561, startPoint y: 332, endPoint x: 461, endPoint y: 410, distance: 127.1
drag, startPoint x: 462, startPoint y: 401, endPoint x: 467, endPoint y: 351, distance: 50.0
drag, startPoint x: 467, startPoint y: 357, endPoint x: 482, endPoint y: 352, distance: 16.3
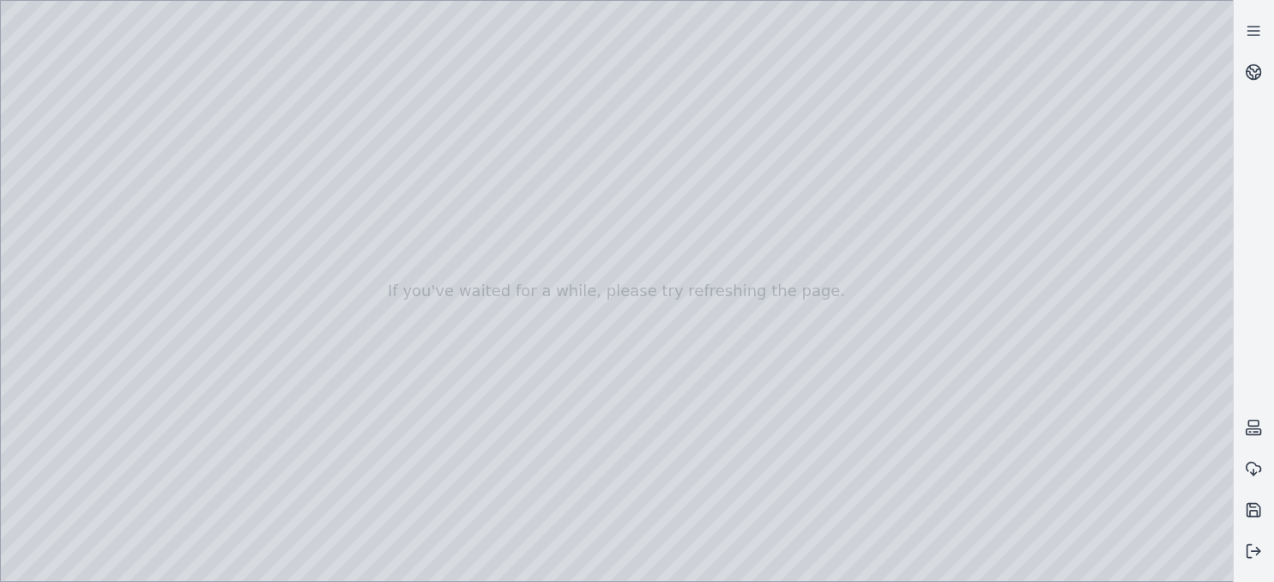
drag, startPoint x: 556, startPoint y: 238, endPoint x: 640, endPoint y: 311, distance: 111.3
drag, startPoint x: 477, startPoint y: 210, endPoint x: 757, endPoint y: 402, distance: 340.0
drag, startPoint x: 811, startPoint y: 426, endPoint x: 614, endPoint y: 304, distance: 231.6
drag, startPoint x: 570, startPoint y: 312, endPoint x: 575, endPoint y: 261, distance: 51.7
click at [512, 383] on div at bounding box center [617, 291] width 1232 height 580
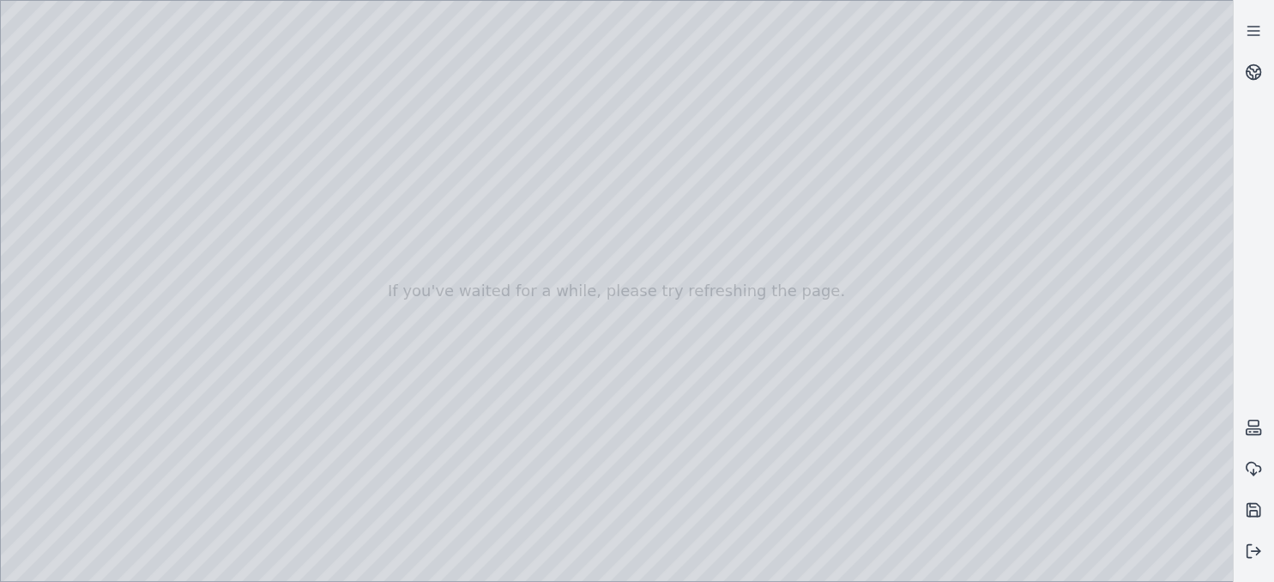
click at [508, 395] on div at bounding box center [617, 291] width 1232 height 580
click at [510, 394] on div at bounding box center [617, 291] width 1232 height 580
click at [565, 358] on div at bounding box center [617, 291] width 1232 height 580
click at [775, 467] on div at bounding box center [617, 291] width 1232 height 580
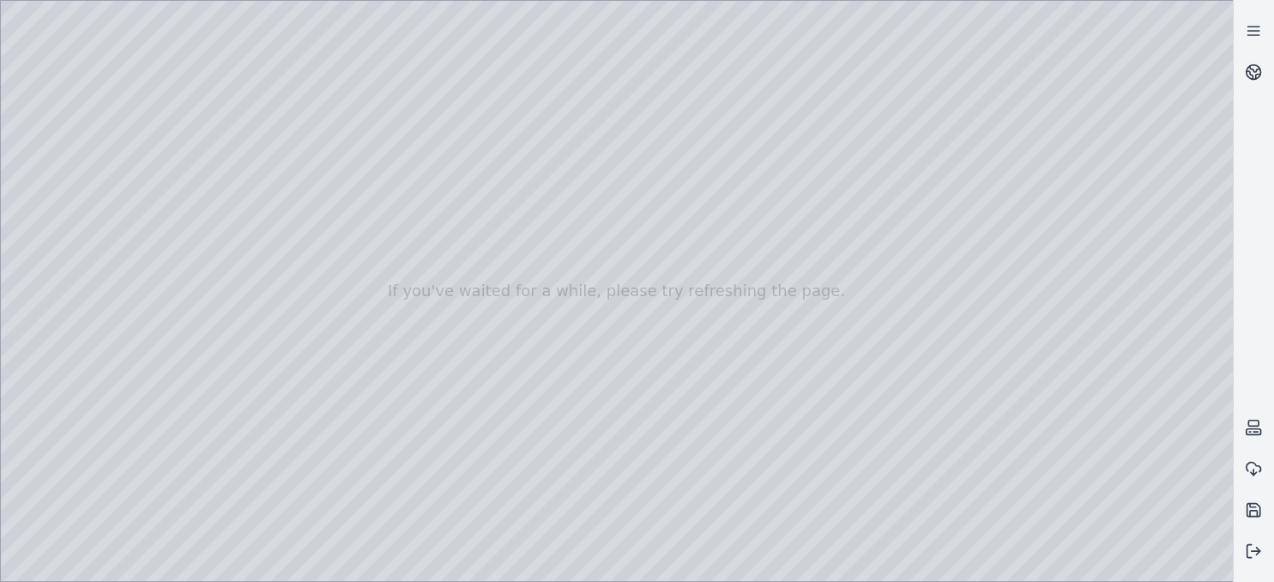
click at [775, 467] on div at bounding box center [617, 291] width 1232 height 580
click at [511, 397] on div at bounding box center [617, 291] width 1232 height 580
click at [507, 394] on div at bounding box center [617, 291] width 1232 height 580
click at [541, 348] on div at bounding box center [617, 291] width 1232 height 580
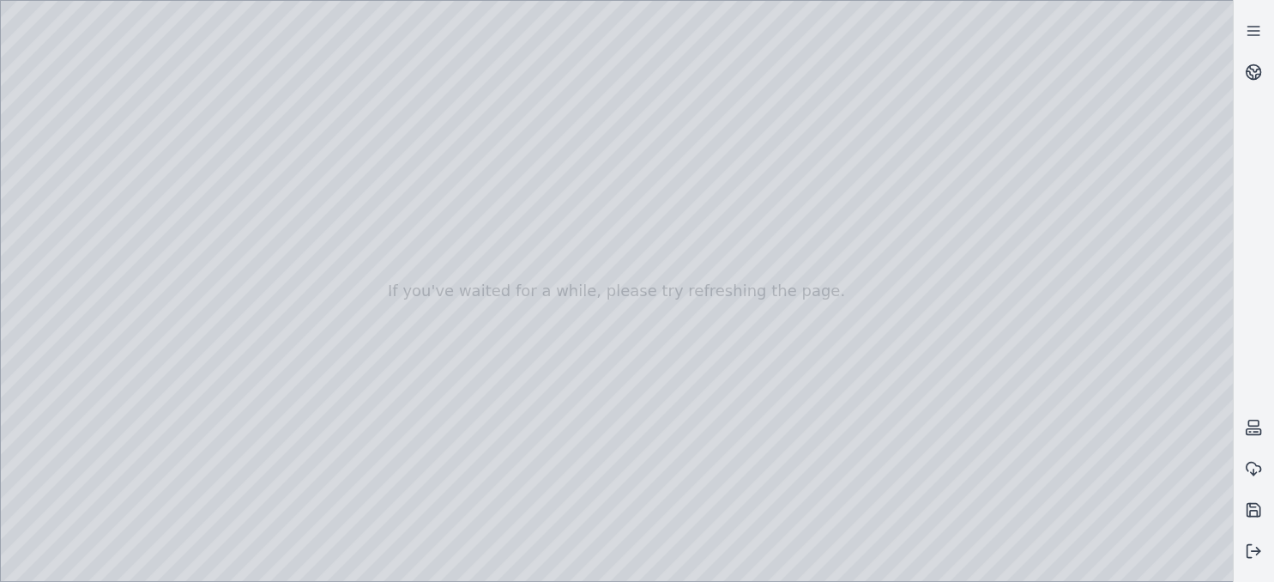
click at [817, 473] on div at bounding box center [617, 291] width 1232 height 580
click at [558, 342] on div at bounding box center [617, 291] width 1232 height 580
click at [813, 474] on div at bounding box center [617, 291] width 1232 height 580
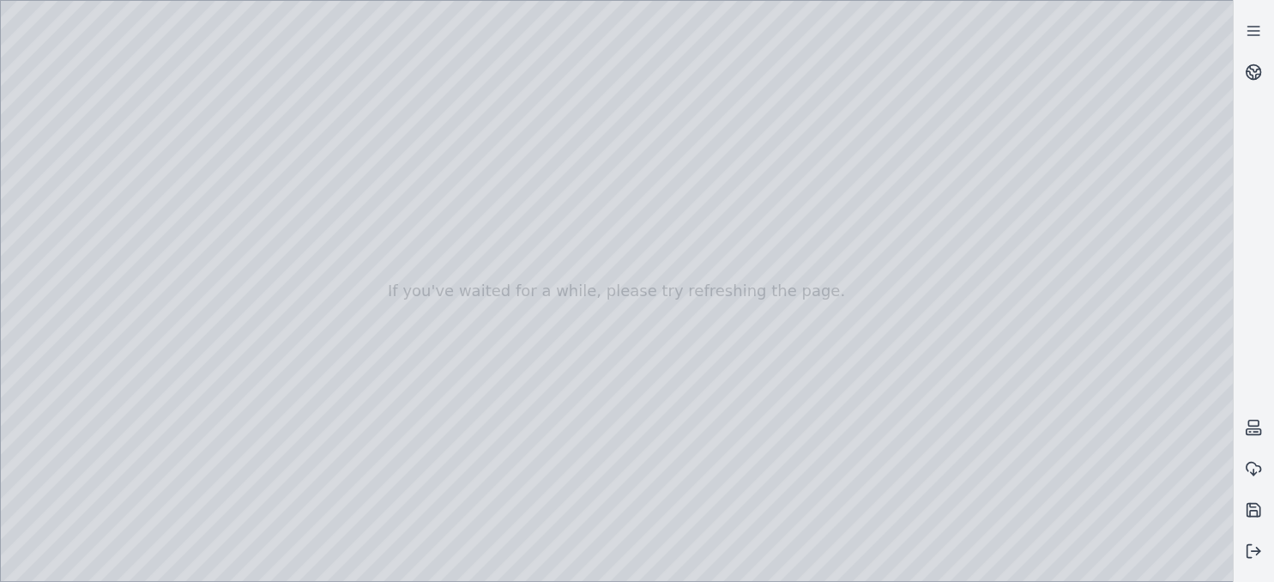
drag, startPoint x: 670, startPoint y: 420, endPoint x: 1003, endPoint y: 286, distance: 358.7
drag, startPoint x: 1073, startPoint y: 329, endPoint x: 867, endPoint y: 336, distance: 206.0
click at [867, 336] on div at bounding box center [617, 291] width 1232 height 580
click at [1114, 284] on div at bounding box center [617, 291] width 1232 height 580
click at [1124, 302] on div at bounding box center [617, 291] width 1232 height 580
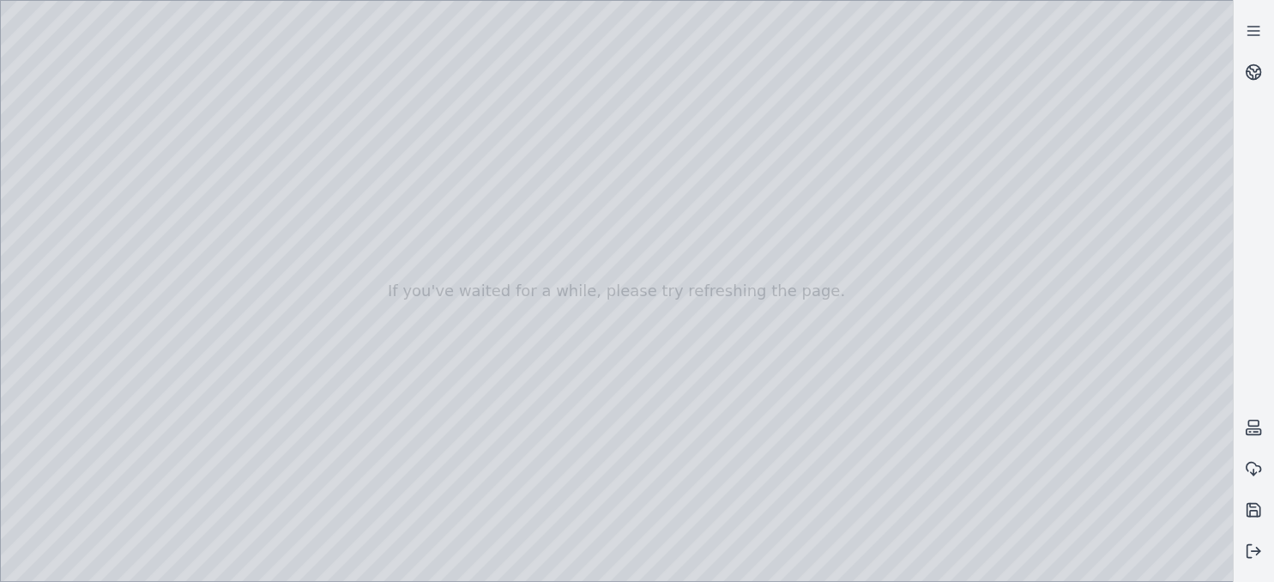
click at [1124, 302] on div at bounding box center [617, 291] width 1232 height 580
click at [1123, 302] on div at bounding box center [617, 291] width 1232 height 580
drag, startPoint x: 942, startPoint y: 261, endPoint x: 859, endPoint y: 275, distance: 83.6
click at [848, 271] on div at bounding box center [617, 291] width 1232 height 580
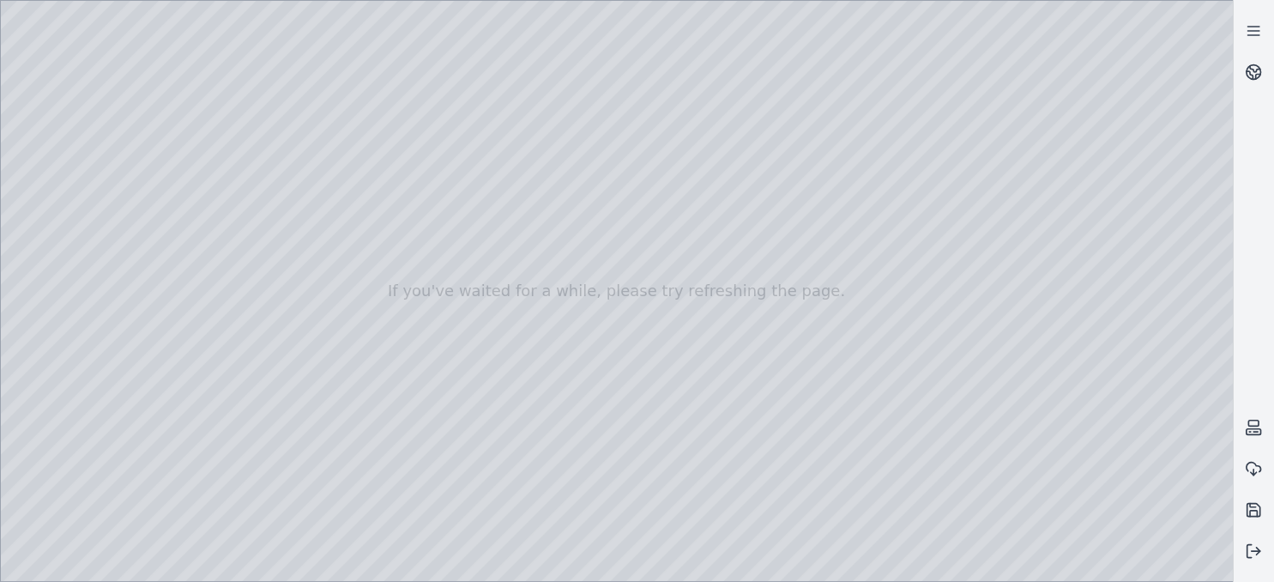
drag, startPoint x: 982, startPoint y: 310, endPoint x: 763, endPoint y: 310, distance: 219.6
click at [713, 226] on div at bounding box center [617, 291] width 1232 height 580
drag, startPoint x: 709, startPoint y: 237, endPoint x: 765, endPoint y: 270, distance: 65.8
click at [765, 270] on div at bounding box center [617, 291] width 1232 height 580
click at [720, 244] on div at bounding box center [617, 291] width 1232 height 580
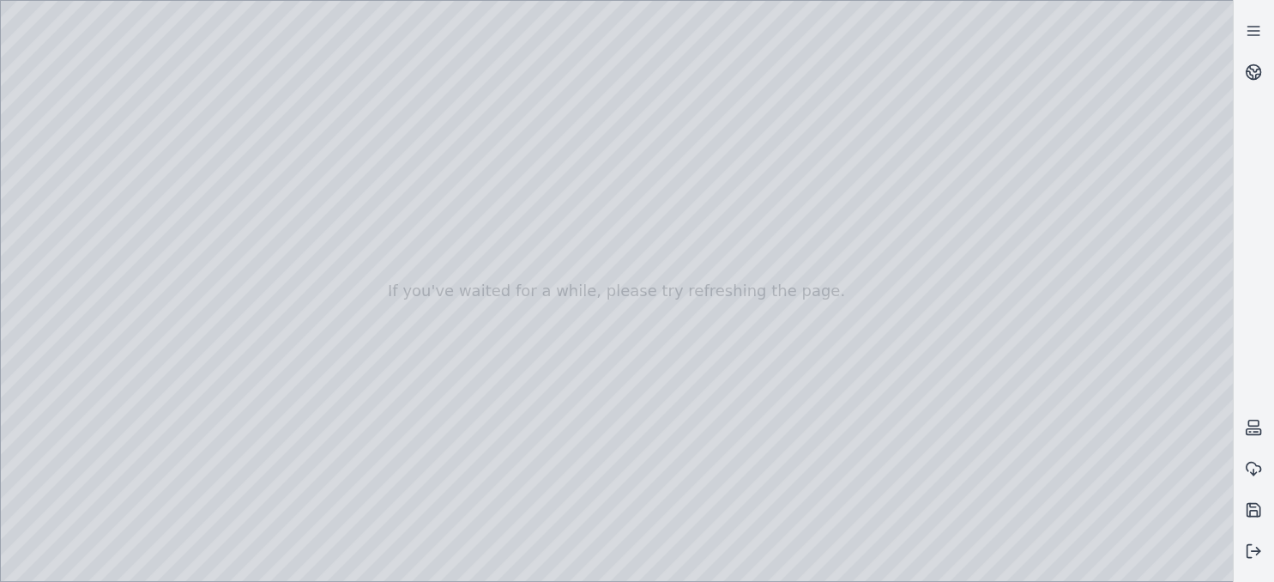
click at [769, 425] on div at bounding box center [617, 291] width 1232 height 580
click at [673, 312] on div at bounding box center [617, 291] width 1232 height 580
click at [700, 248] on div at bounding box center [617, 291] width 1232 height 580
click at [741, 432] on div at bounding box center [617, 291] width 1232 height 580
click at [680, 312] on div at bounding box center [617, 291] width 1232 height 580
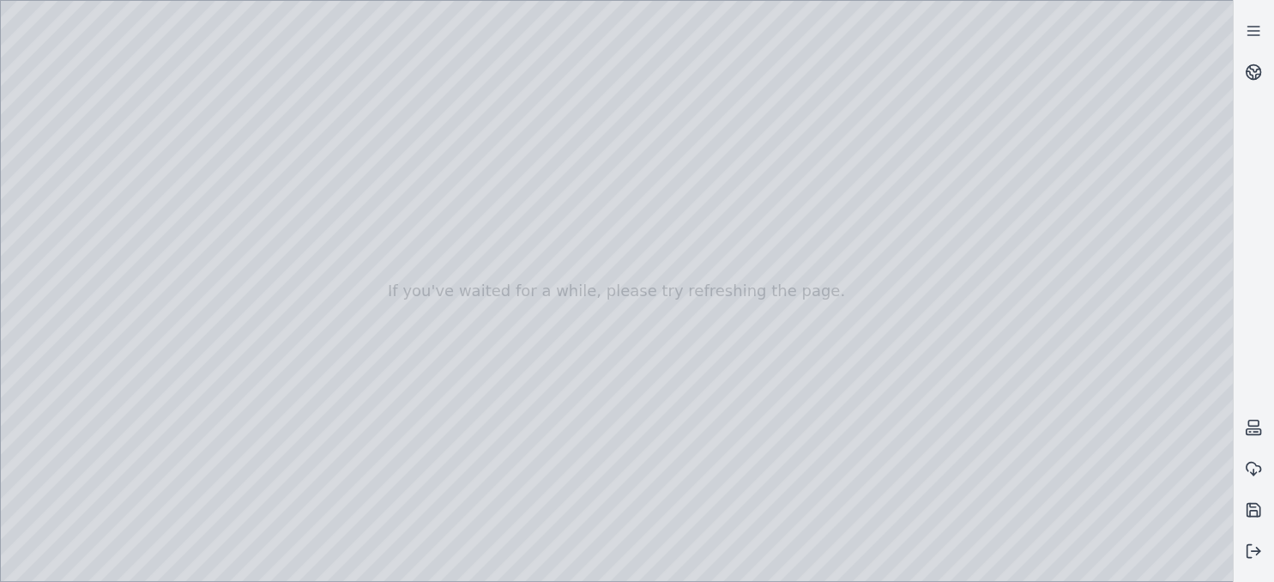
click at [709, 249] on div at bounding box center [617, 291] width 1232 height 580
click at [742, 440] on div at bounding box center [617, 291] width 1232 height 580
click at [678, 306] on div at bounding box center [617, 291] width 1232 height 580
drag, startPoint x: 830, startPoint y: 329, endPoint x: 546, endPoint y: 485, distance: 325.2
click at [286, 380] on div at bounding box center [617, 291] width 1232 height 580
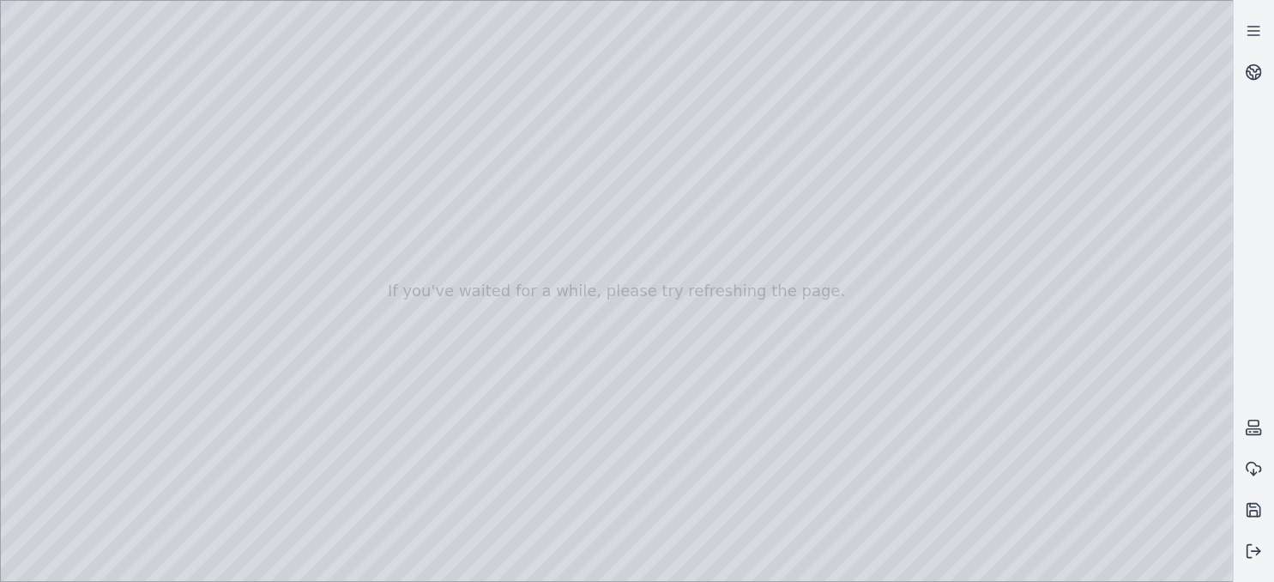
click at [352, 202] on div at bounding box center [617, 291] width 1232 height 580
click at [455, 507] on div at bounding box center [617, 291] width 1232 height 580
click at [675, 314] on div at bounding box center [617, 291] width 1232 height 580
drag, startPoint x: 467, startPoint y: 376, endPoint x: 773, endPoint y: 383, distance: 305.5
drag, startPoint x: 793, startPoint y: 395, endPoint x: 485, endPoint y: 420, distance: 308.9
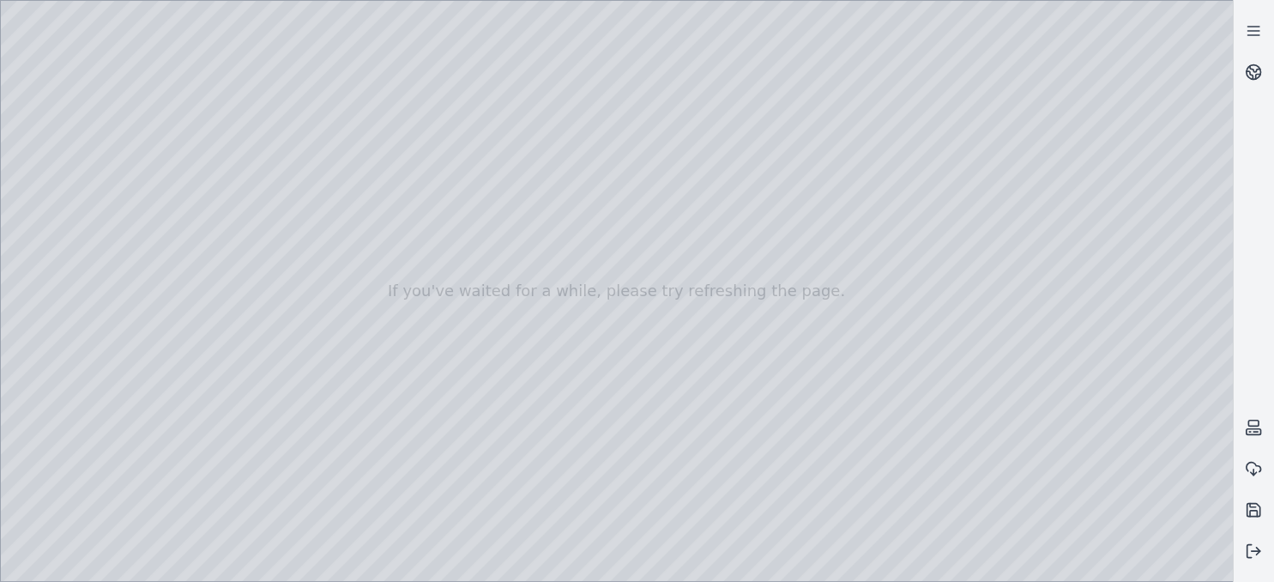
click at [191, 420] on div at bounding box center [617, 291] width 1232 height 580
click at [230, 372] on div at bounding box center [617, 291] width 1232 height 580
click at [426, 413] on div at bounding box center [617, 291] width 1232 height 580
click at [427, 413] on div at bounding box center [617, 291] width 1232 height 580
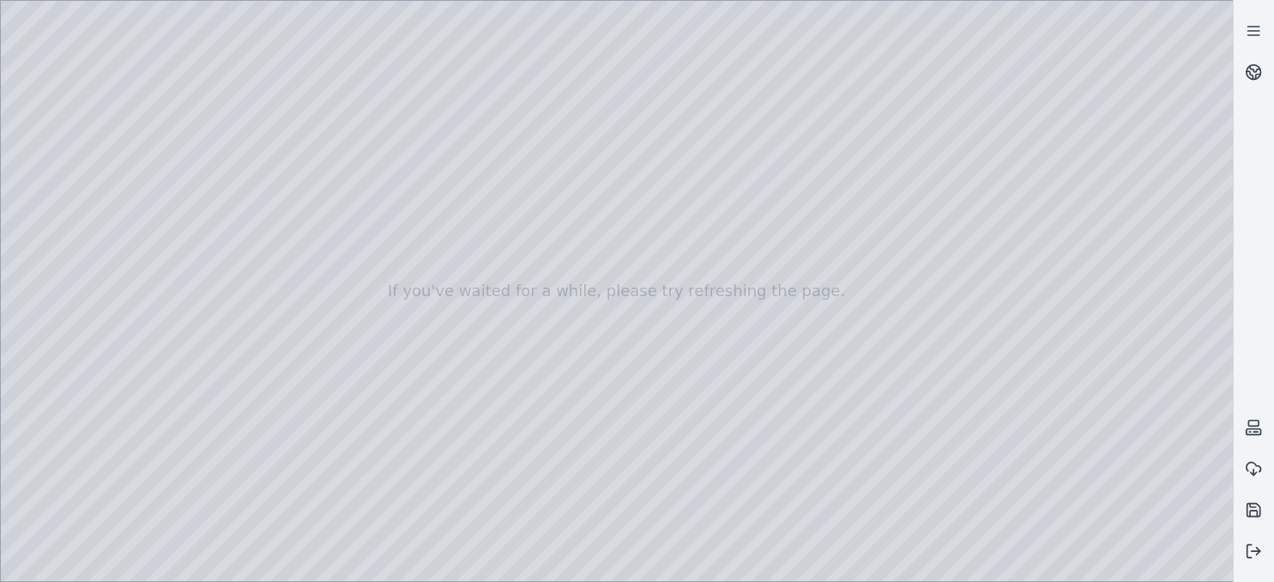
click at [427, 413] on div at bounding box center [617, 291] width 1232 height 580
click at [435, 412] on div at bounding box center [617, 291] width 1232 height 580
click at [435, 413] on div at bounding box center [617, 291] width 1232 height 580
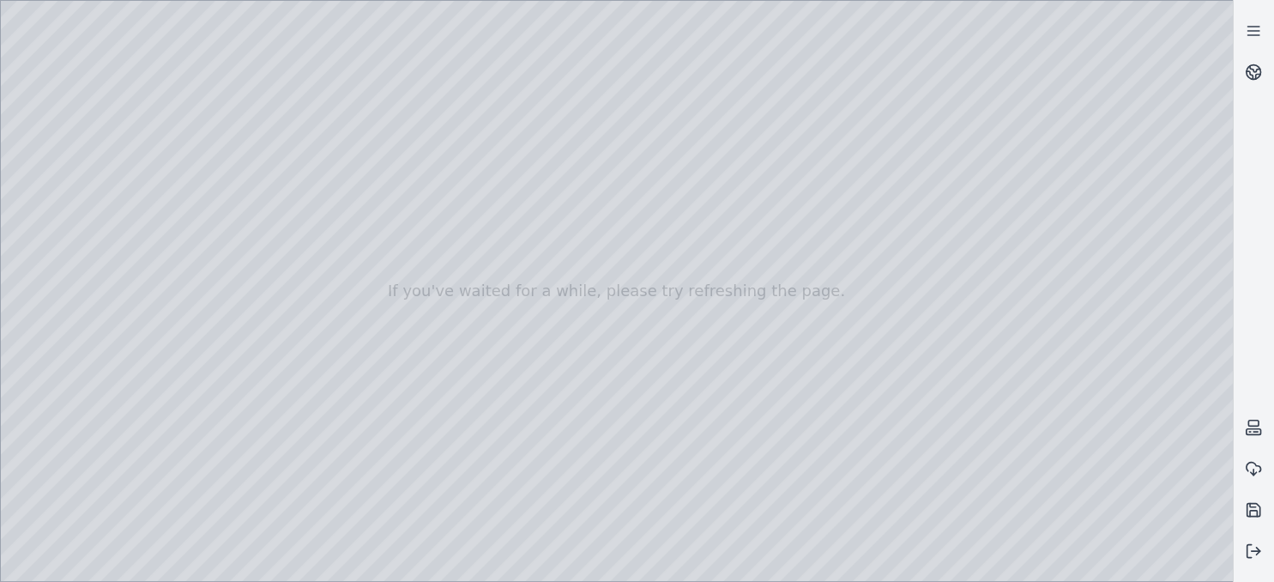
click at [199, 421] on div at bounding box center [617, 291] width 1232 height 580
click at [193, 417] on div at bounding box center [617, 291] width 1232 height 580
drag, startPoint x: 353, startPoint y: 404, endPoint x: 598, endPoint y: 372, distance: 247.4
drag, startPoint x: 676, startPoint y: 363, endPoint x: 462, endPoint y: 375, distance: 213.9
click at [252, 416] on div at bounding box center [617, 291] width 1232 height 580
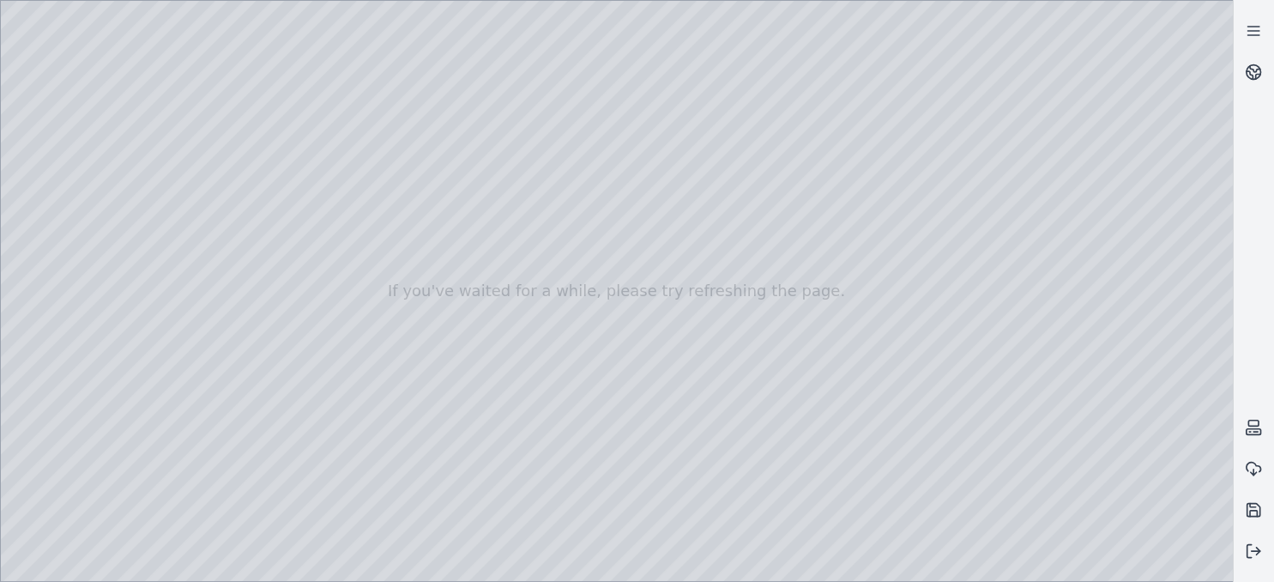
click at [302, 378] on div at bounding box center [617, 291] width 1232 height 580
click at [588, 387] on div at bounding box center [617, 291] width 1232 height 580
click at [604, 527] on div at bounding box center [617, 291] width 1232 height 580
drag, startPoint x: 253, startPoint y: 411, endPoint x: 588, endPoint y: 393, distance: 335.0
click at [588, 393] on div at bounding box center [617, 291] width 1232 height 580
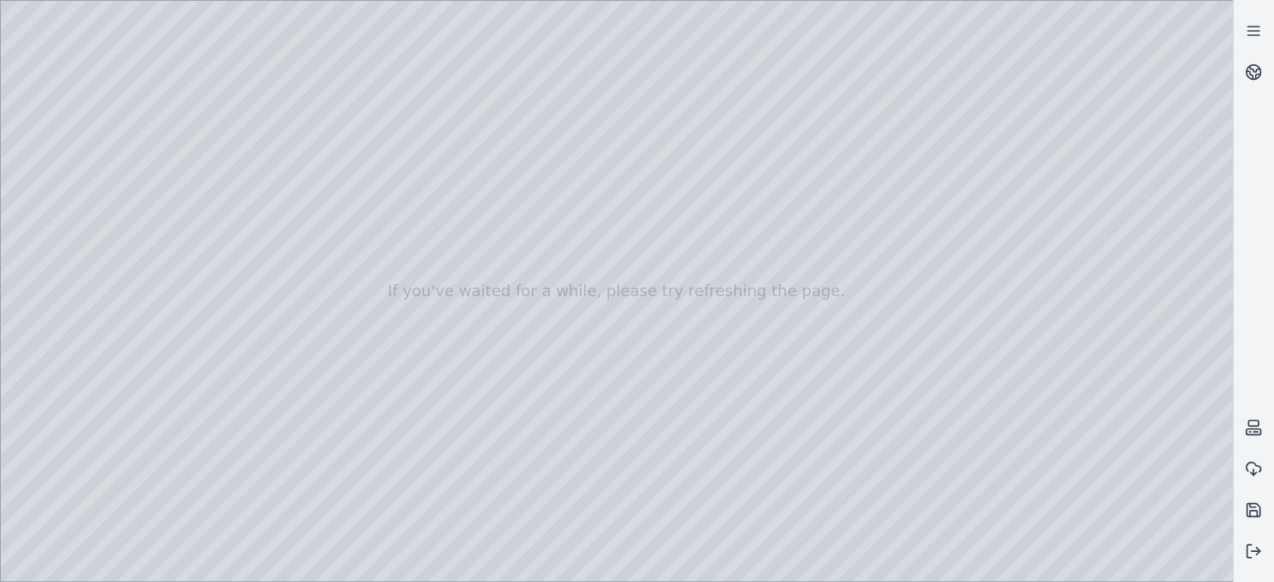
click at [248, 413] on div at bounding box center [617, 291] width 1232 height 580
click at [244, 399] on div at bounding box center [617, 291] width 1232 height 580
drag, startPoint x: 416, startPoint y: 401, endPoint x: 522, endPoint y: 401, distance: 105.5
click at [408, 419] on div at bounding box center [617, 291] width 1232 height 580
click at [414, 401] on div at bounding box center [617, 291] width 1232 height 580
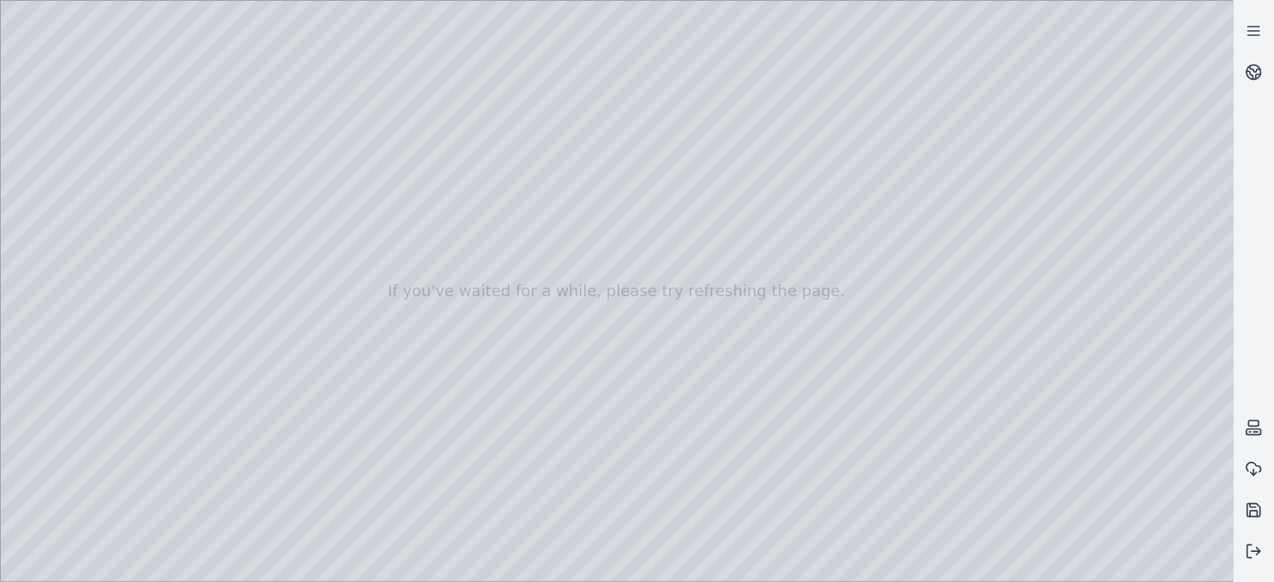
click at [458, 385] on div at bounding box center [617, 291] width 1232 height 580
click at [709, 393] on div at bounding box center [617, 291] width 1232 height 580
click at [422, 419] on div at bounding box center [617, 291] width 1232 height 580
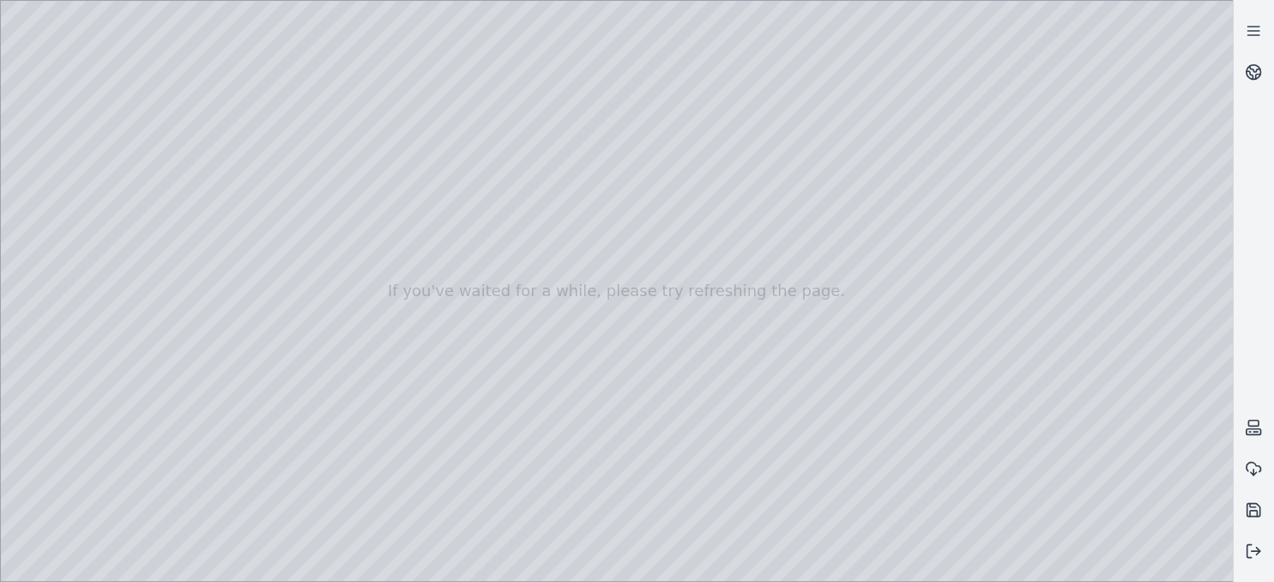
click at [667, 528] on div at bounding box center [617, 291] width 1232 height 580
click at [427, 422] on div at bounding box center [617, 291] width 1232 height 580
click at [419, 419] on div at bounding box center [617, 291] width 1232 height 580
drag, startPoint x: 419, startPoint y: 420, endPoint x: 685, endPoint y: 406, distance: 266.3
click at [685, 406] on div at bounding box center [617, 291] width 1232 height 580
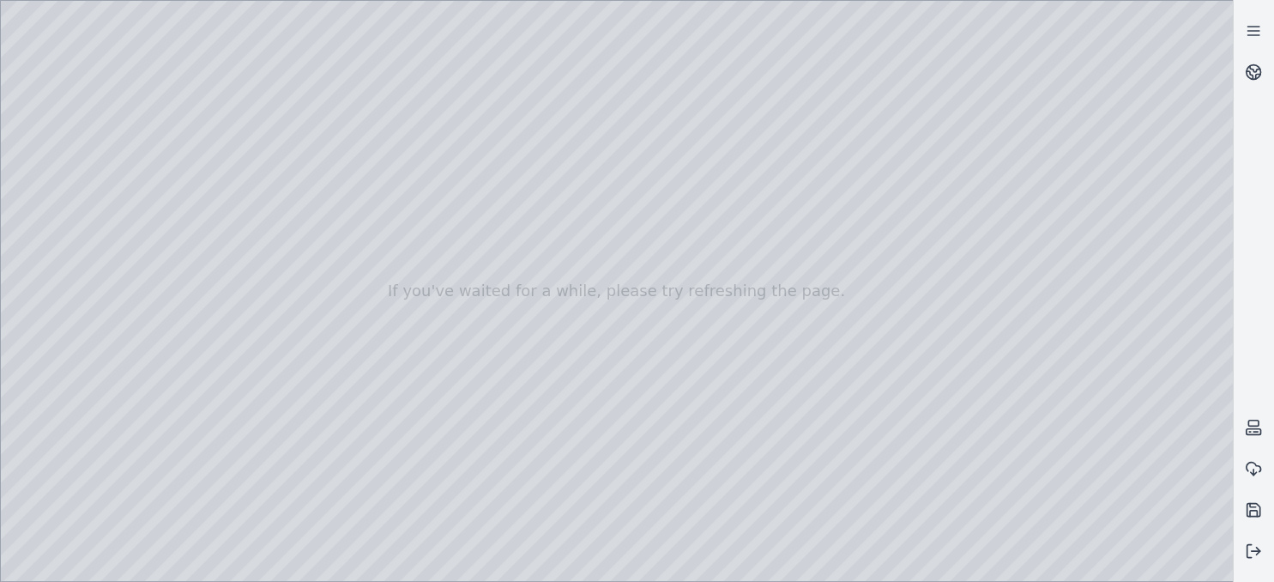
click at [678, 411] on div at bounding box center [617, 291] width 1232 height 580
click at [763, 417] on div at bounding box center [617, 291] width 1232 height 580
drag, startPoint x: 425, startPoint y: 415, endPoint x: 585, endPoint y: 412, distance: 160.4
click at [585, 412] on div at bounding box center [617, 291] width 1232 height 580
drag, startPoint x: 413, startPoint y: 414, endPoint x: 456, endPoint y: 410, distance: 43.1
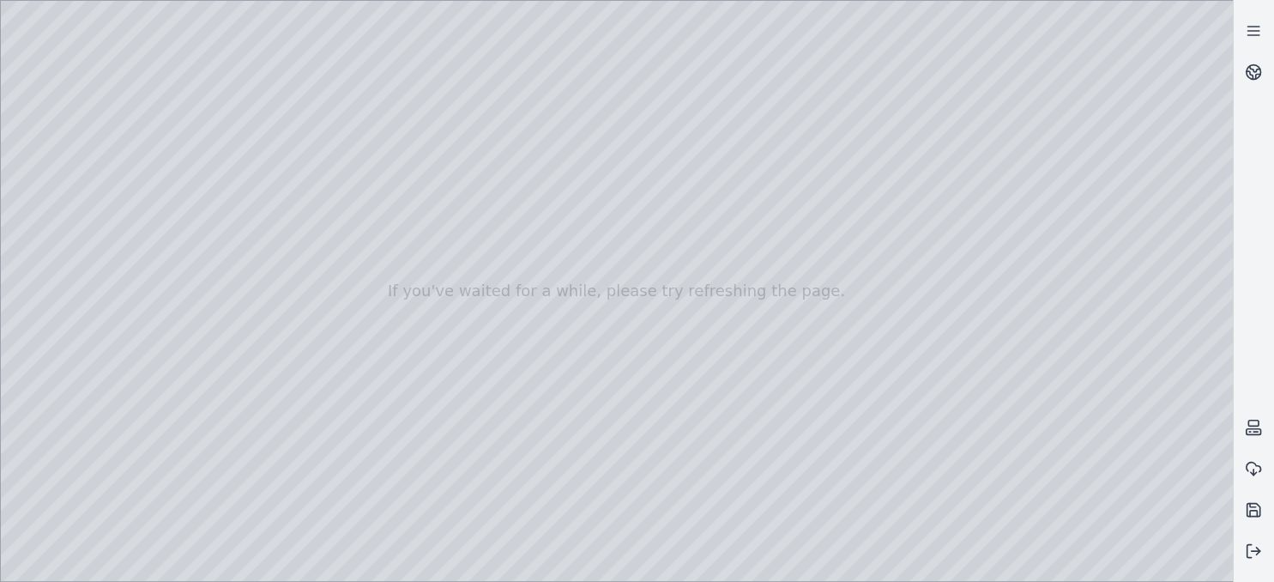
click at [539, 413] on div at bounding box center [617, 291] width 1232 height 580
click at [407, 409] on div at bounding box center [617, 291] width 1232 height 580
click at [451, 383] on div at bounding box center [617, 291] width 1232 height 580
drag, startPoint x: 416, startPoint y: 413, endPoint x: 700, endPoint y: 394, distance: 284.6
click at [700, 394] on div at bounding box center [617, 291] width 1232 height 580
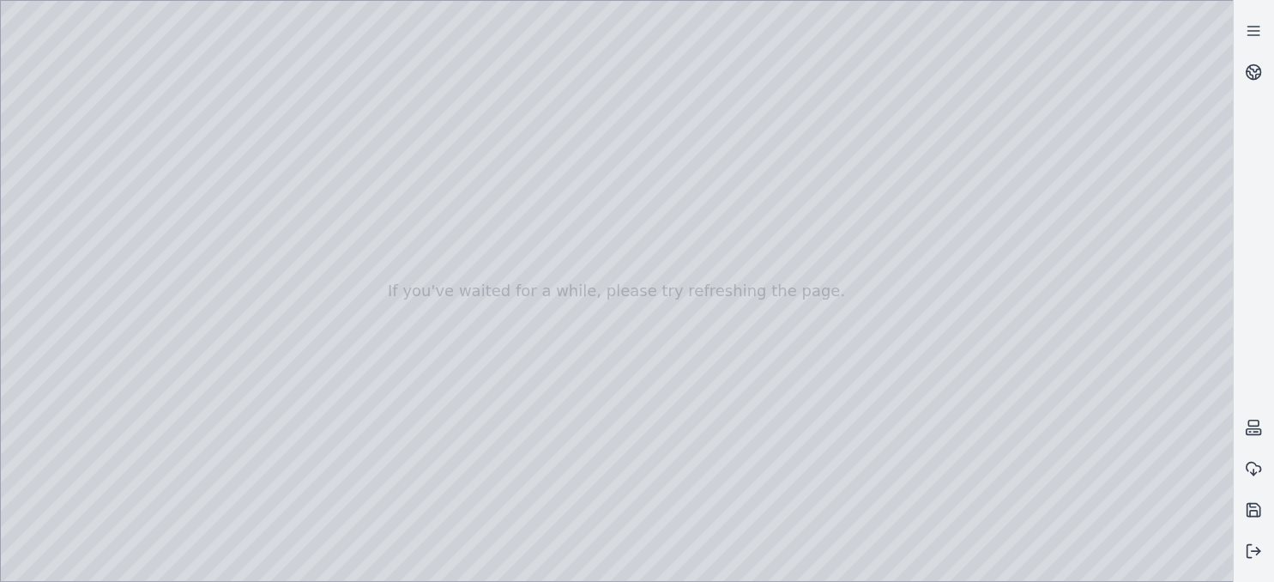
click at [617, 528] on div at bounding box center [617, 291] width 1232 height 580
click at [679, 407] on div at bounding box center [617, 291] width 1232 height 580
click at [401, 413] on div at bounding box center [617, 291] width 1232 height 580
click at [457, 379] on div at bounding box center [617, 291] width 1232 height 580
drag, startPoint x: 429, startPoint y: 412, endPoint x: 708, endPoint y: 395, distance: 279.2
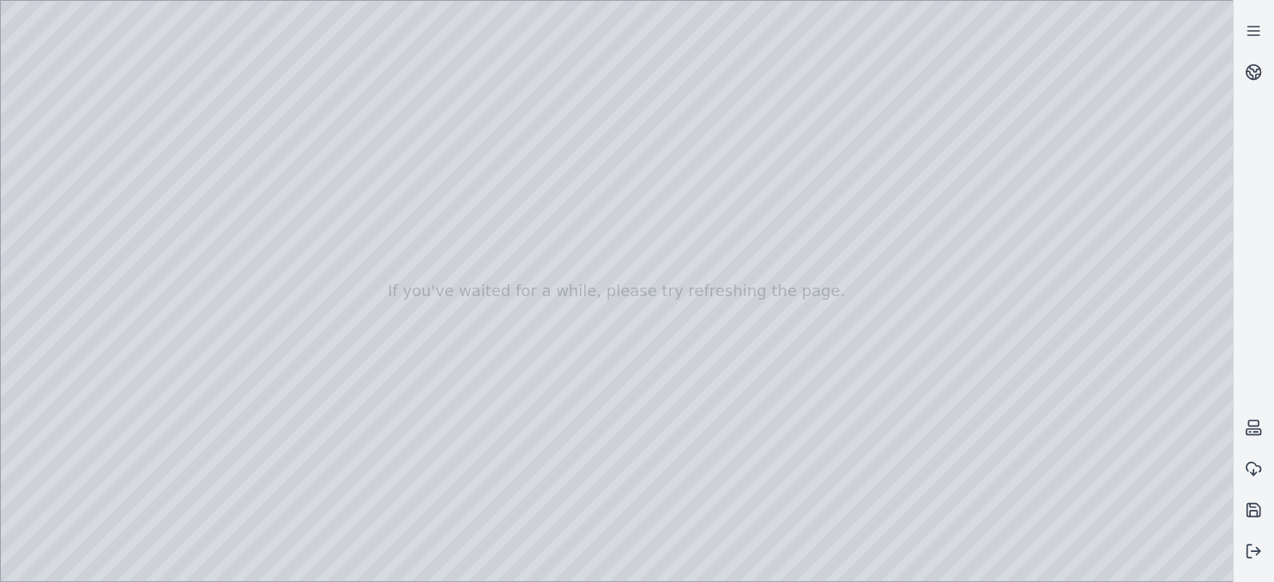
click at [708, 395] on div at bounding box center [617, 291] width 1232 height 580
click at [699, 401] on div at bounding box center [617, 291] width 1232 height 580
click at [1196, 387] on div at bounding box center [617, 291] width 1232 height 580
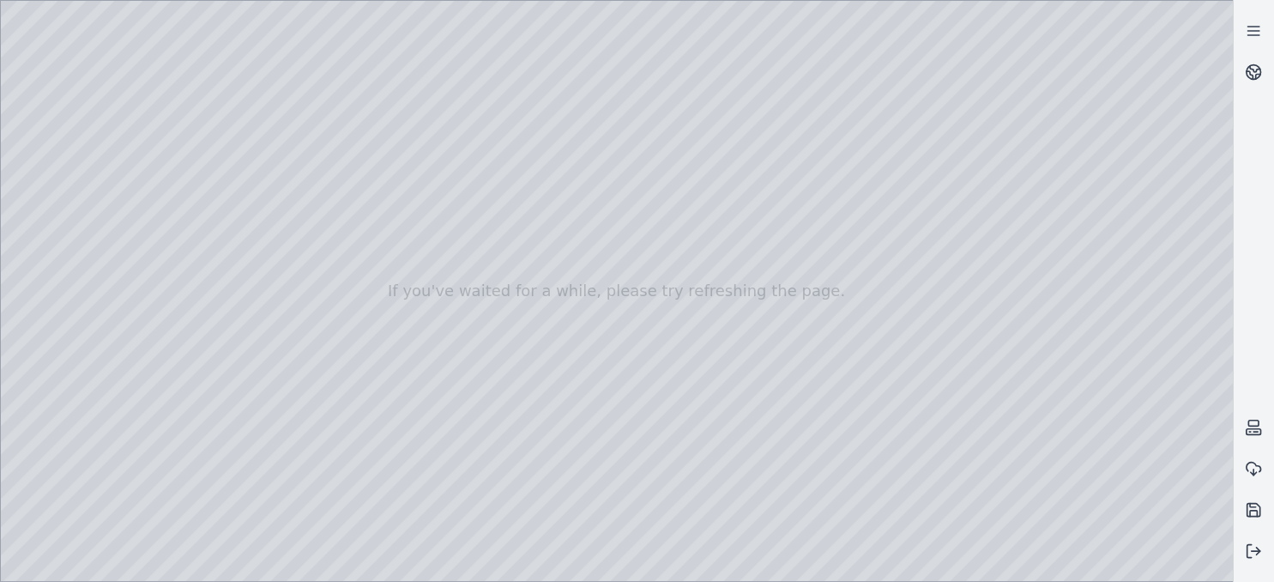
click at [1196, 386] on div at bounding box center [617, 291] width 1232 height 580
click at [568, 529] on div at bounding box center [617, 291] width 1232 height 580
click at [758, 413] on div at bounding box center [617, 291] width 1232 height 580
click at [629, 395] on div at bounding box center [617, 291] width 1232 height 580
click at [680, 402] on div at bounding box center [617, 291] width 1232 height 580
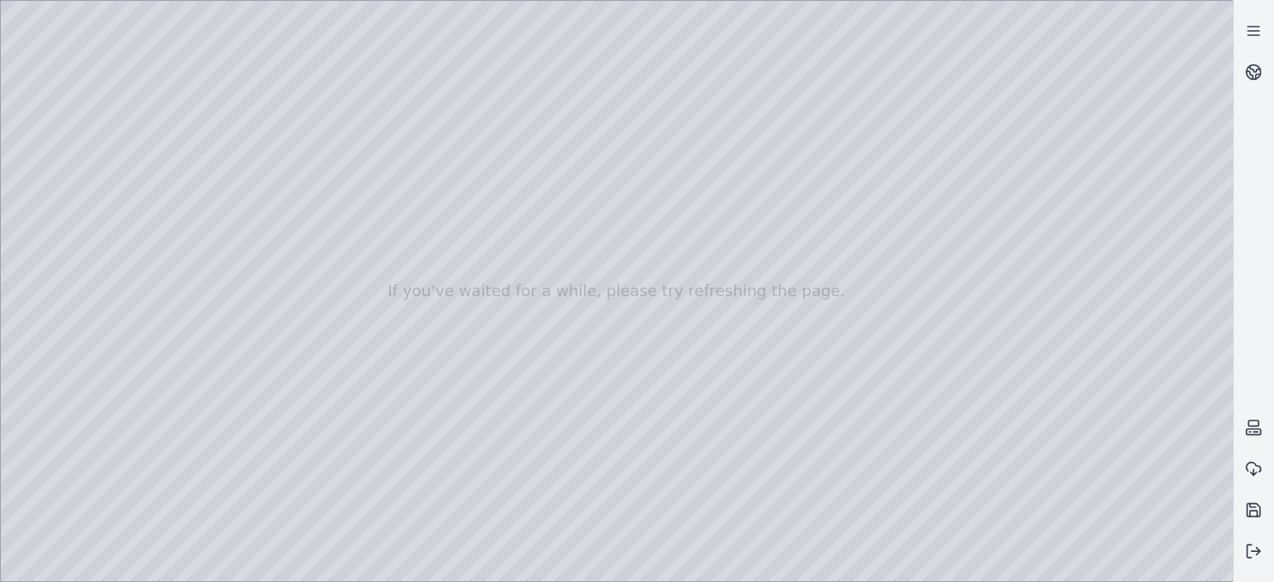
click at [680, 402] on div at bounding box center [617, 291] width 1232 height 580
click at [650, 411] on div at bounding box center [617, 291] width 1232 height 580
click at [655, 395] on div at bounding box center [617, 291] width 1232 height 580
drag, startPoint x: 665, startPoint y: 449, endPoint x: 557, endPoint y: 386, distance: 125.3
drag, startPoint x: 785, startPoint y: 472, endPoint x: 521, endPoint y: 288, distance: 321.7
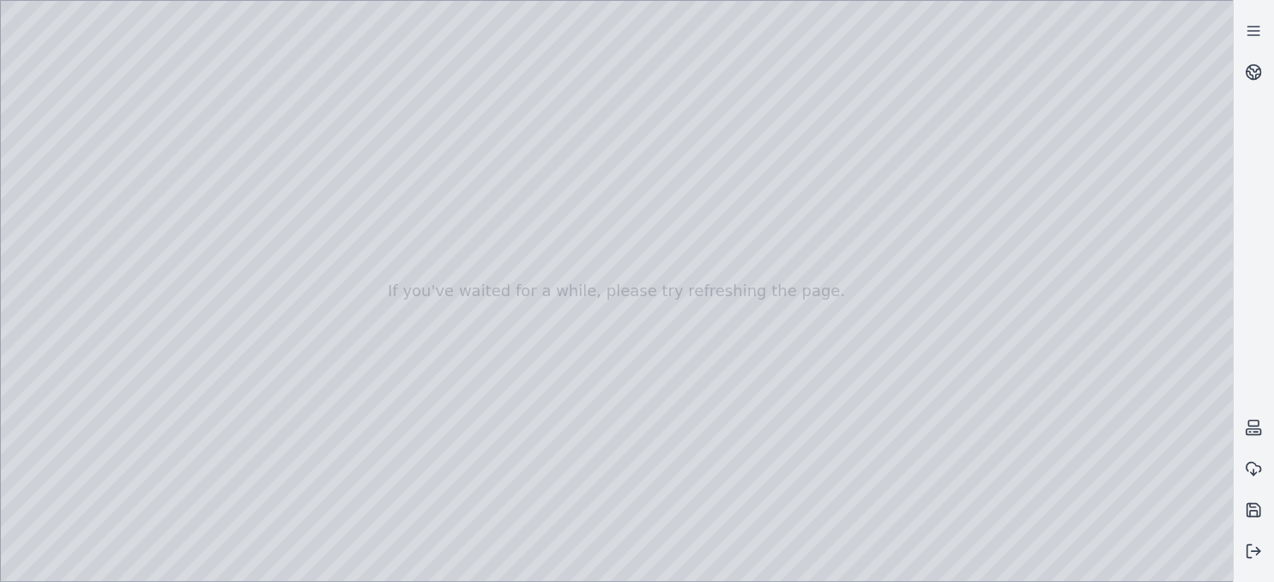
drag, startPoint x: 544, startPoint y: 311, endPoint x: 636, endPoint y: 507, distance: 217.2
drag, startPoint x: 775, startPoint y: 432, endPoint x: 714, endPoint y: 255, distance: 188.0
click at [714, 255] on div at bounding box center [617, 291] width 1232 height 580
drag, startPoint x: 700, startPoint y: 457, endPoint x: 746, endPoint y: 539, distance: 93.7
drag, startPoint x: 718, startPoint y: 470, endPoint x: 731, endPoint y: 528, distance: 58.9
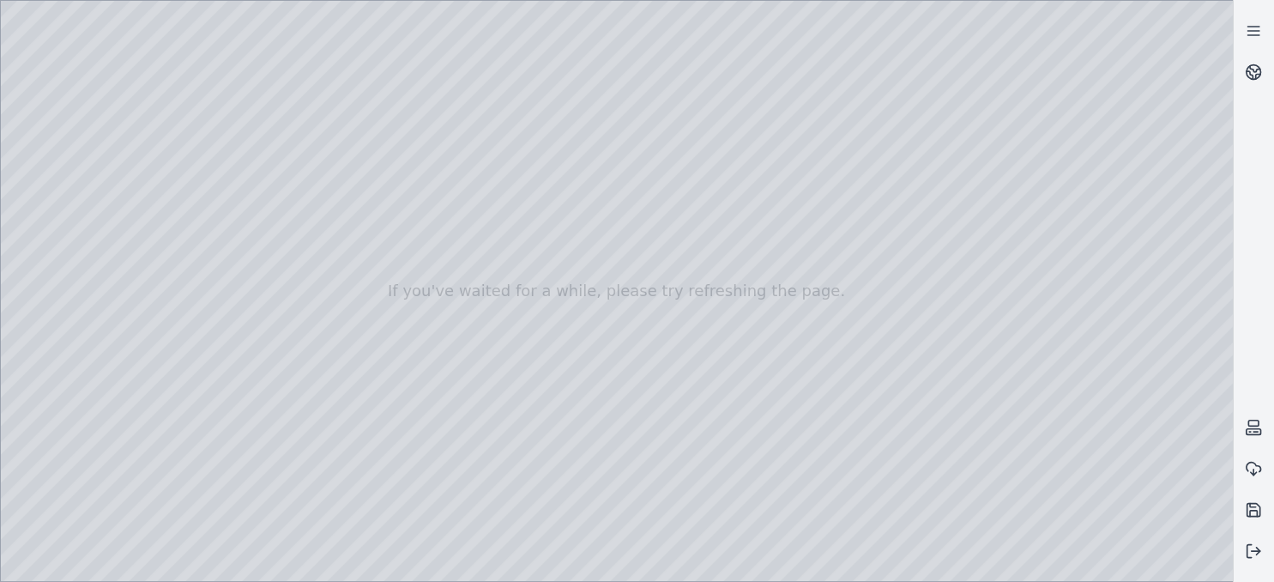
click at [624, 391] on div at bounding box center [617, 291] width 1232 height 580
click at [596, 362] on div at bounding box center [617, 291] width 1232 height 580
click at [594, 361] on div at bounding box center [617, 291] width 1232 height 580
click at [571, 342] on div at bounding box center [617, 291] width 1232 height 580
drag, startPoint x: 557, startPoint y: 348, endPoint x: 552, endPoint y: 365, distance: 16.9
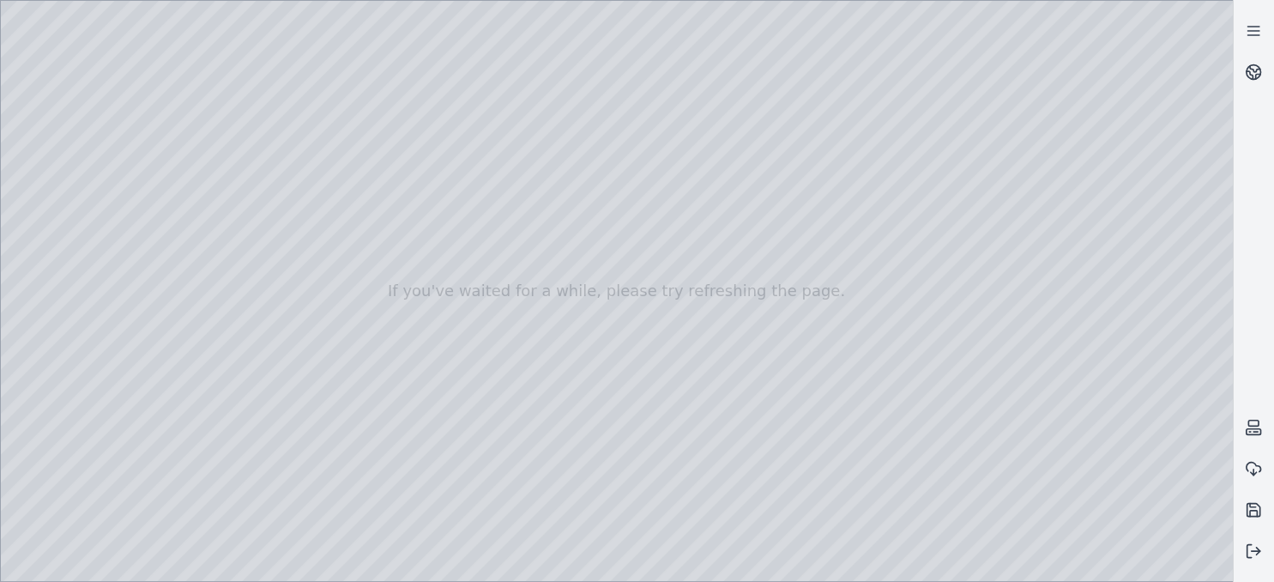
click at [556, 350] on div at bounding box center [617, 291] width 1232 height 580
drag, startPoint x: 552, startPoint y: 365, endPoint x: 595, endPoint y: 382, distance: 46.2
click at [559, 372] on div at bounding box center [617, 291] width 1232 height 580
click at [595, 382] on div at bounding box center [617, 291] width 1232 height 580
click at [563, 374] on div at bounding box center [617, 291] width 1232 height 580
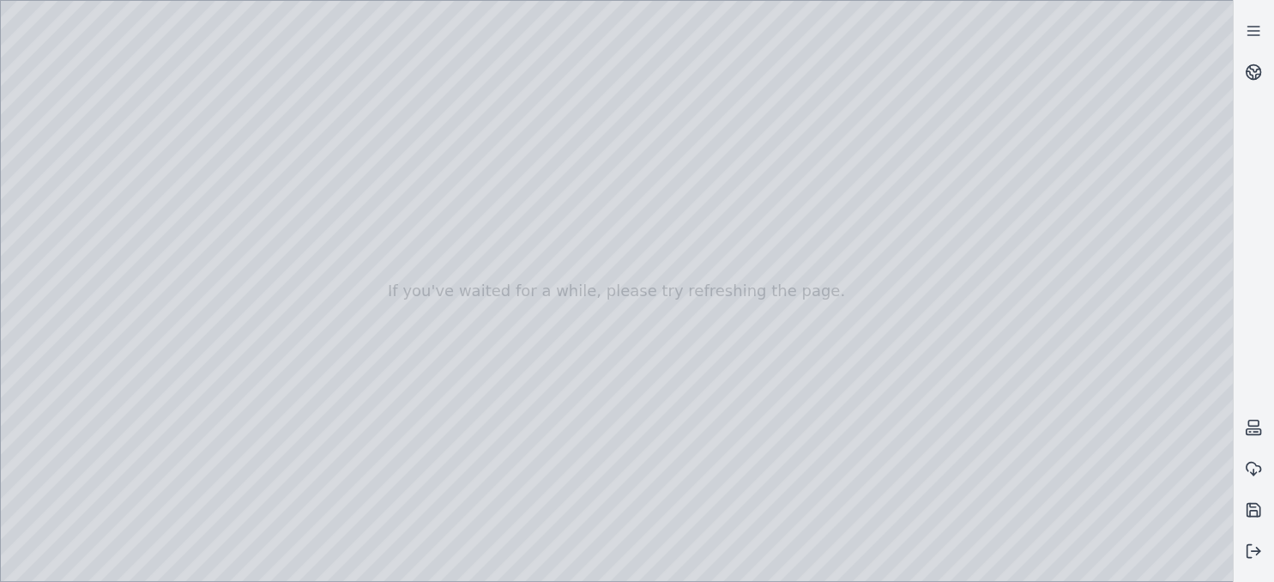
click at [555, 360] on div at bounding box center [617, 291] width 1232 height 580
